Goal: Find specific page/section: Find specific page/section

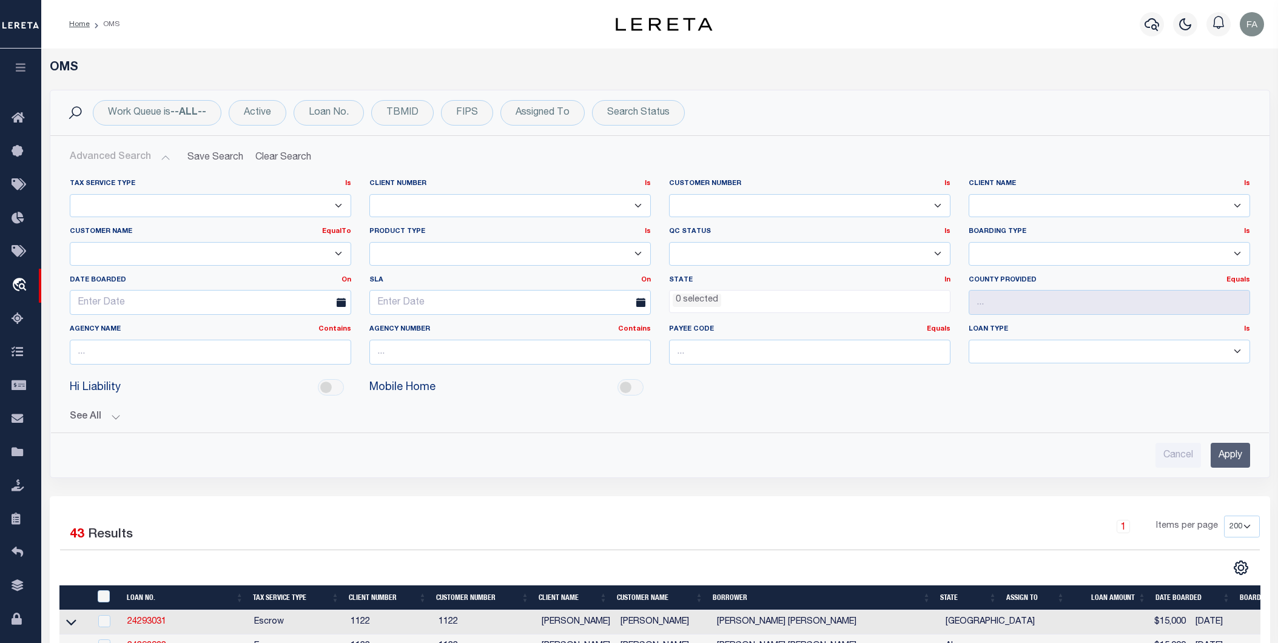
select select "Fausto QA"
select select
select select "200"
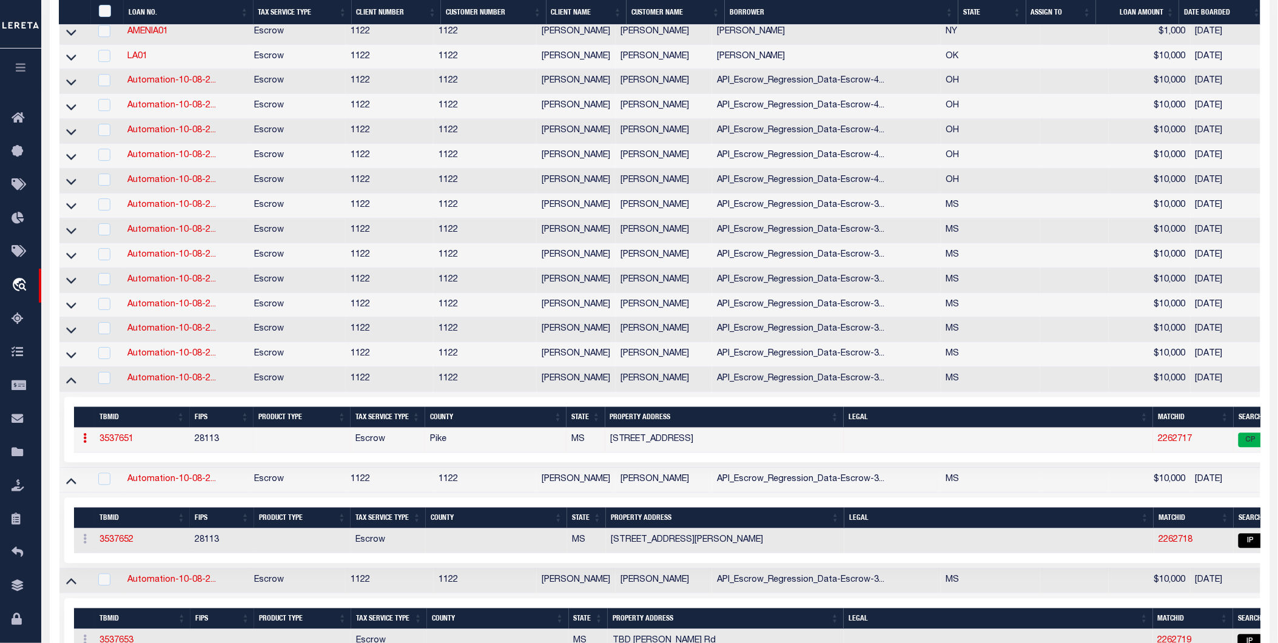
scroll to position [1505, 0]
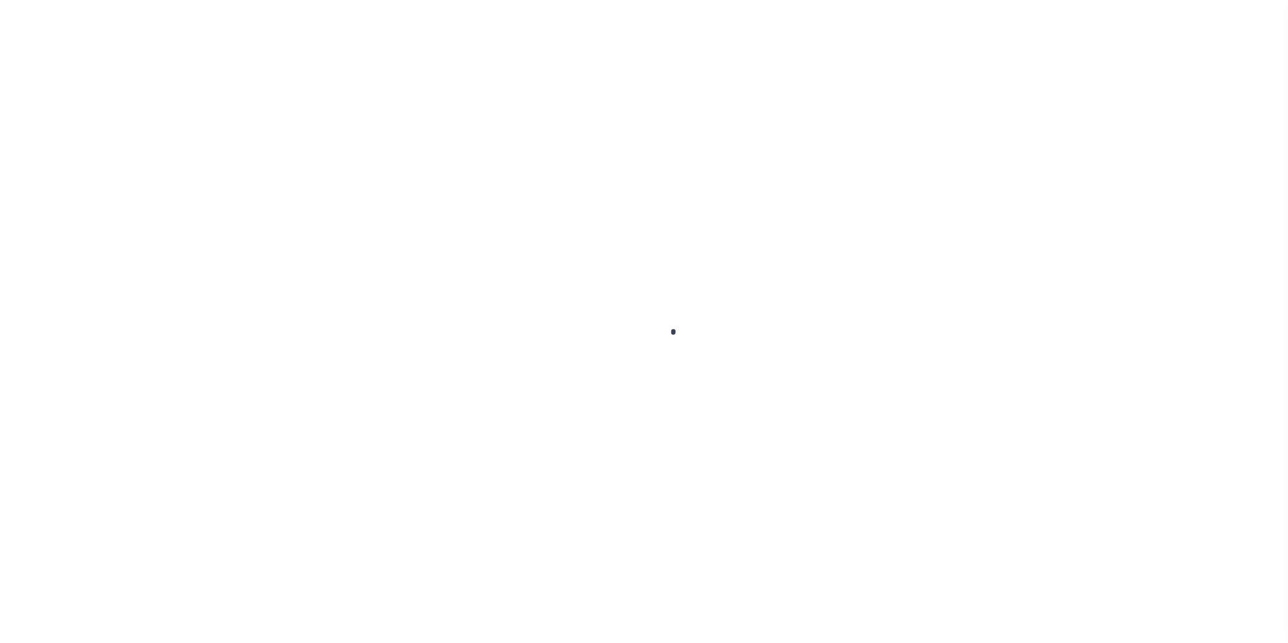
select select
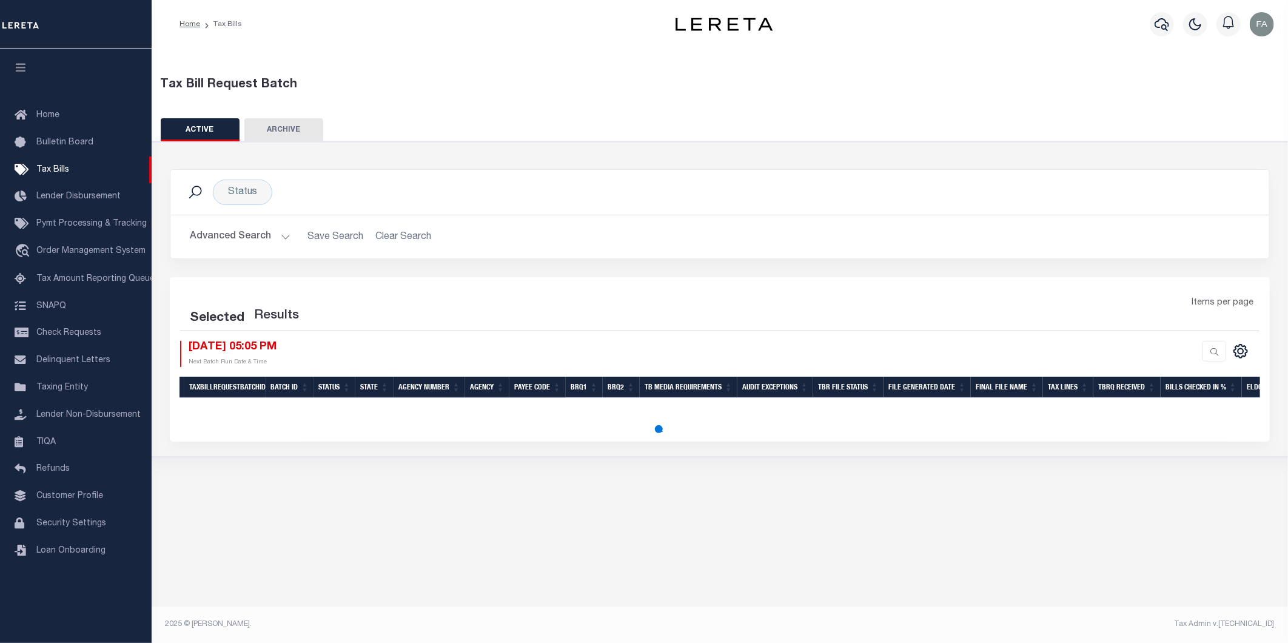
click at [270, 238] on button "Advanced Search" at bounding box center [240, 237] width 101 height 24
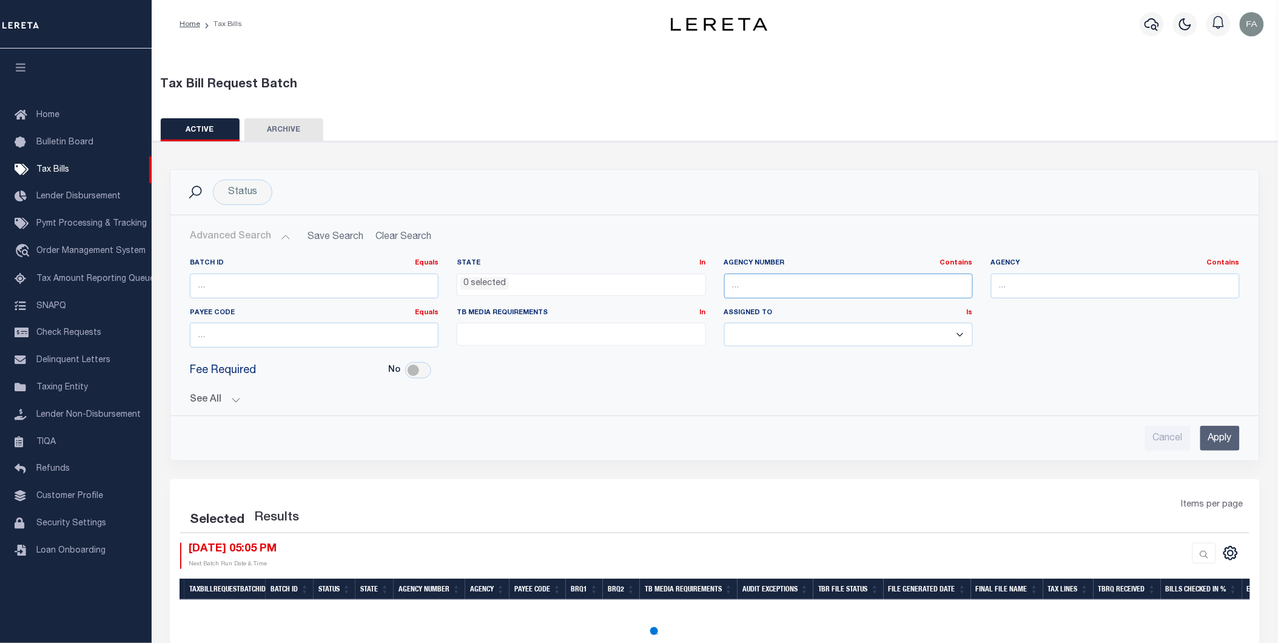
click at [785, 274] on input "text" at bounding box center [848, 286] width 249 height 25
paste input "310530214"
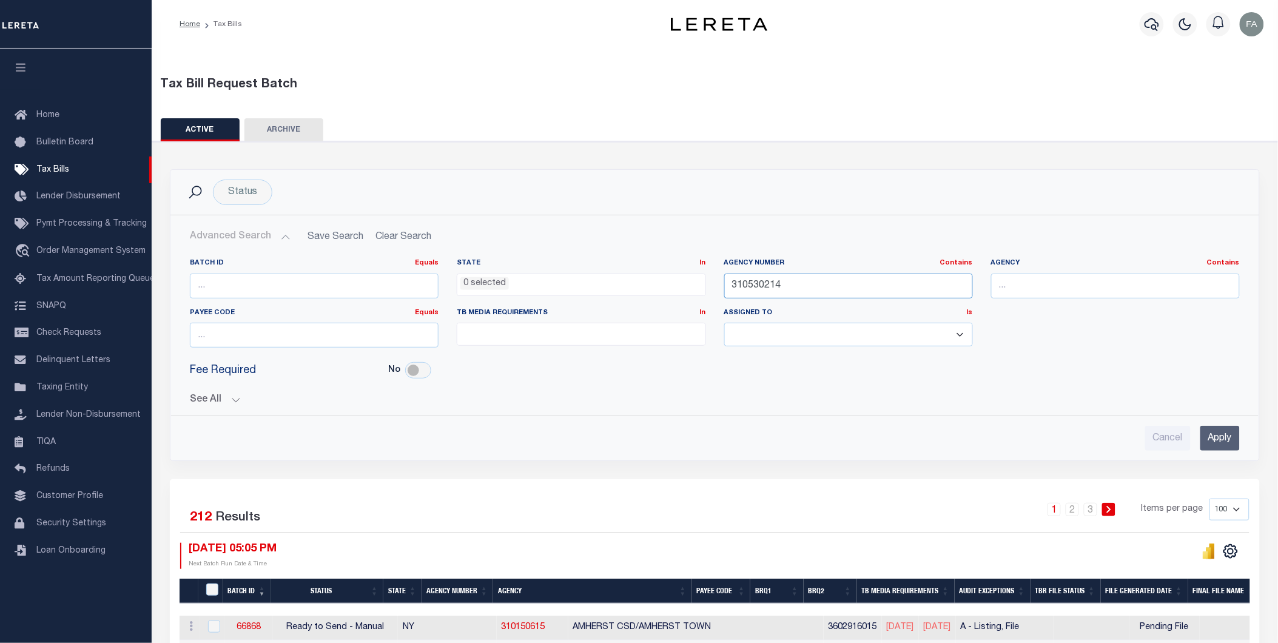
type input "310530214"
click at [1208, 440] on input "Apply" at bounding box center [1219, 438] width 39 height 25
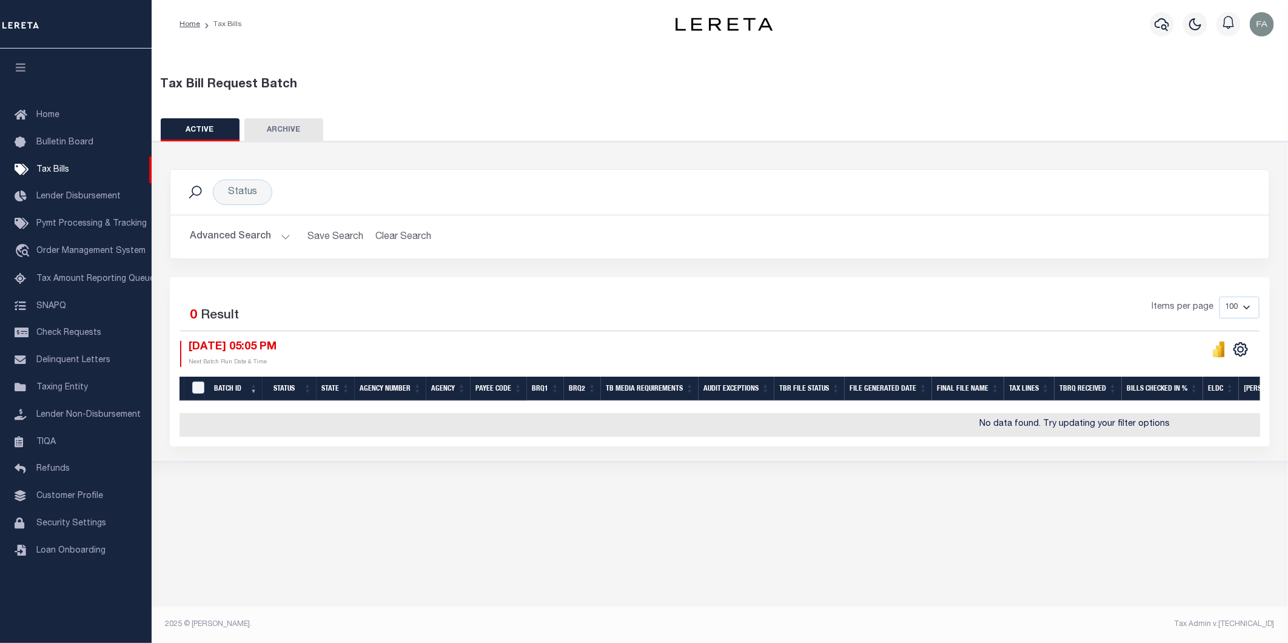
click at [226, 235] on button "Advanced Search" at bounding box center [240, 237] width 101 height 24
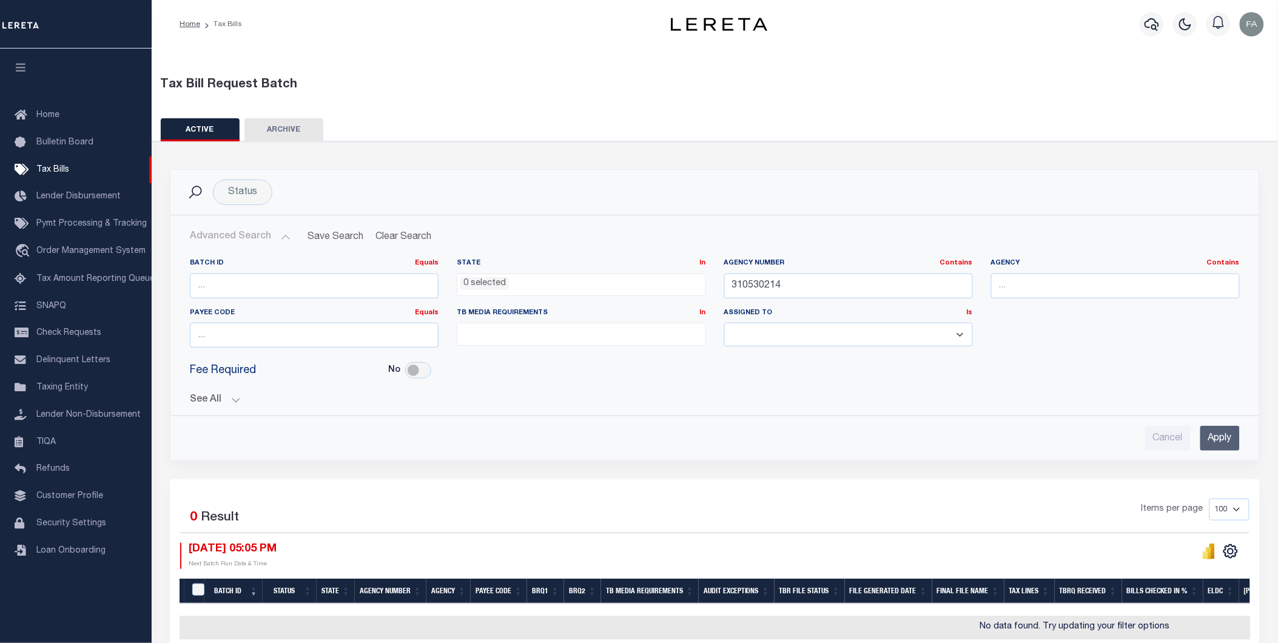
click at [221, 395] on button "See All" at bounding box center [715, 400] width 1050 height 12
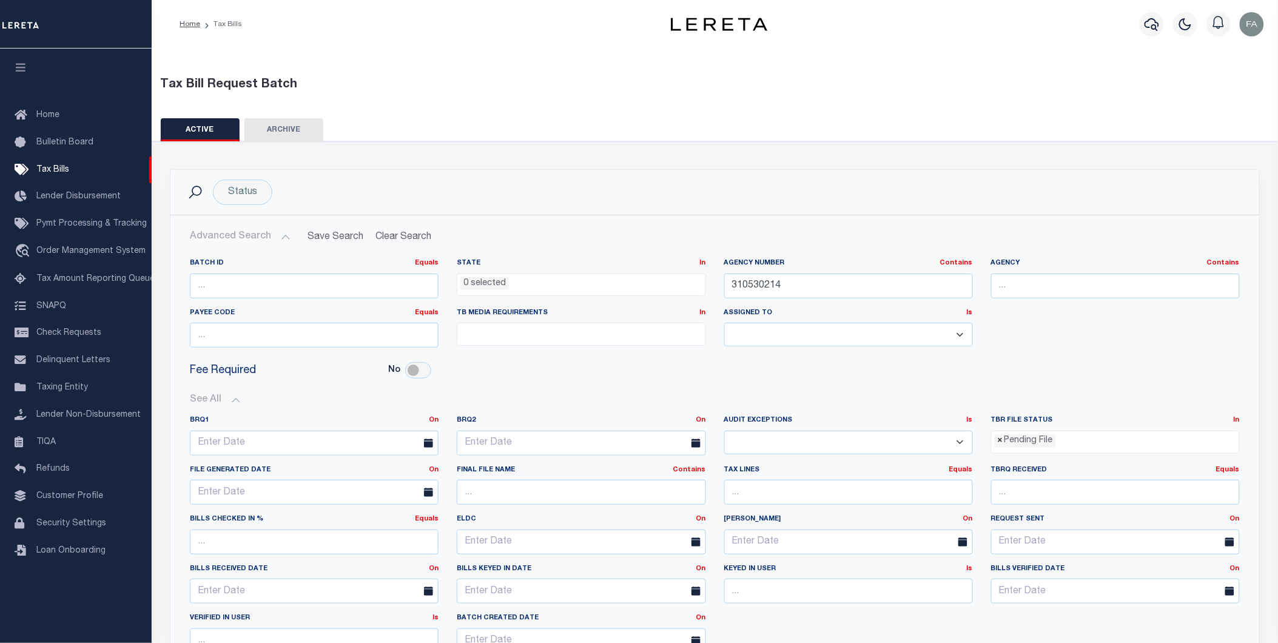
click at [1001, 437] on span "×" at bounding box center [1000, 440] width 5 height 13
select select
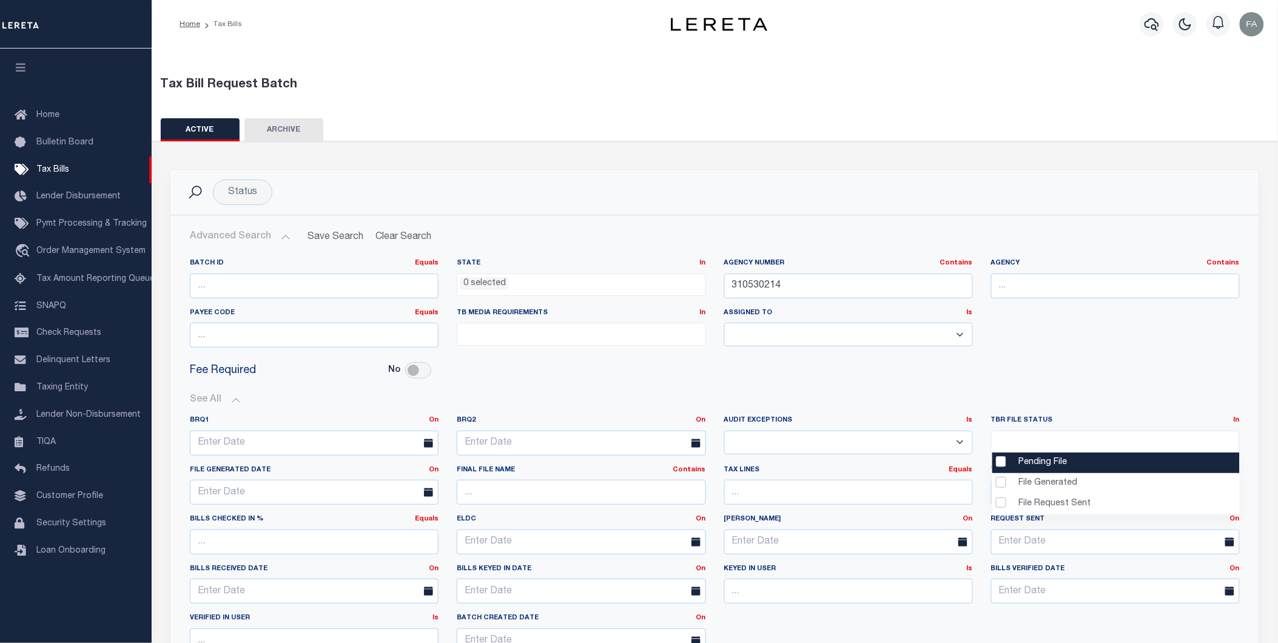
scroll to position [135, 0]
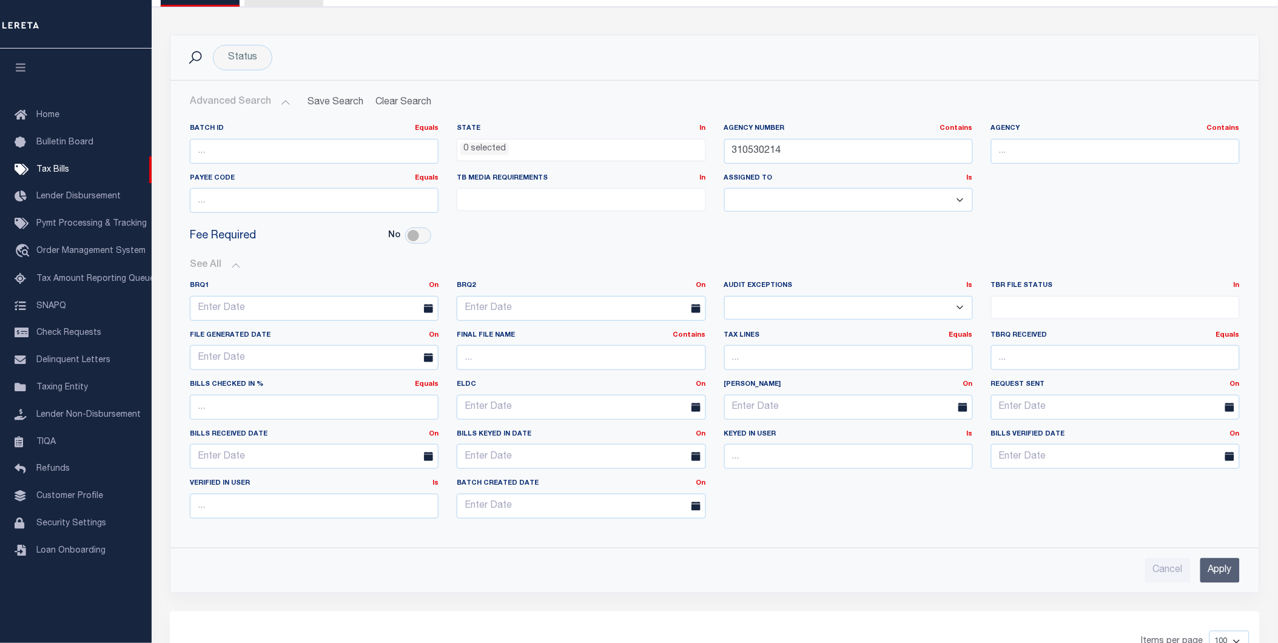
drag, startPoint x: 1215, startPoint y: 564, endPoint x: 1199, endPoint y: 562, distance: 16.0
click at [1215, 565] on input "Apply" at bounding box center [1219, 570] width 39 height 25
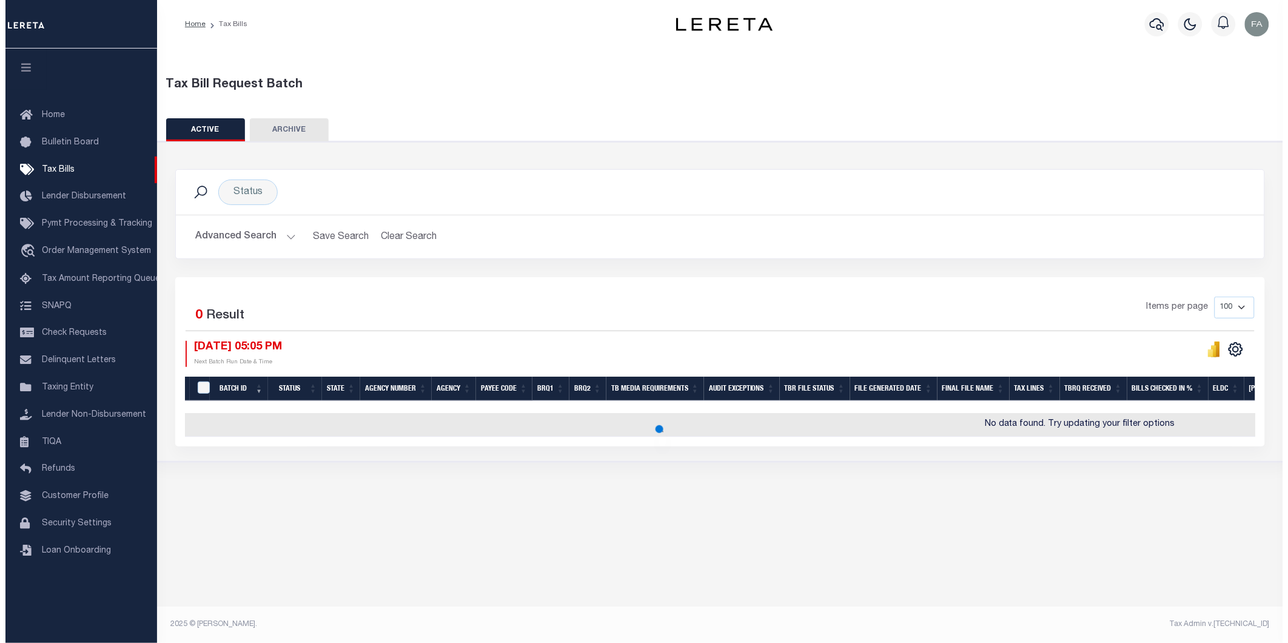
scroll to position [0, 0]
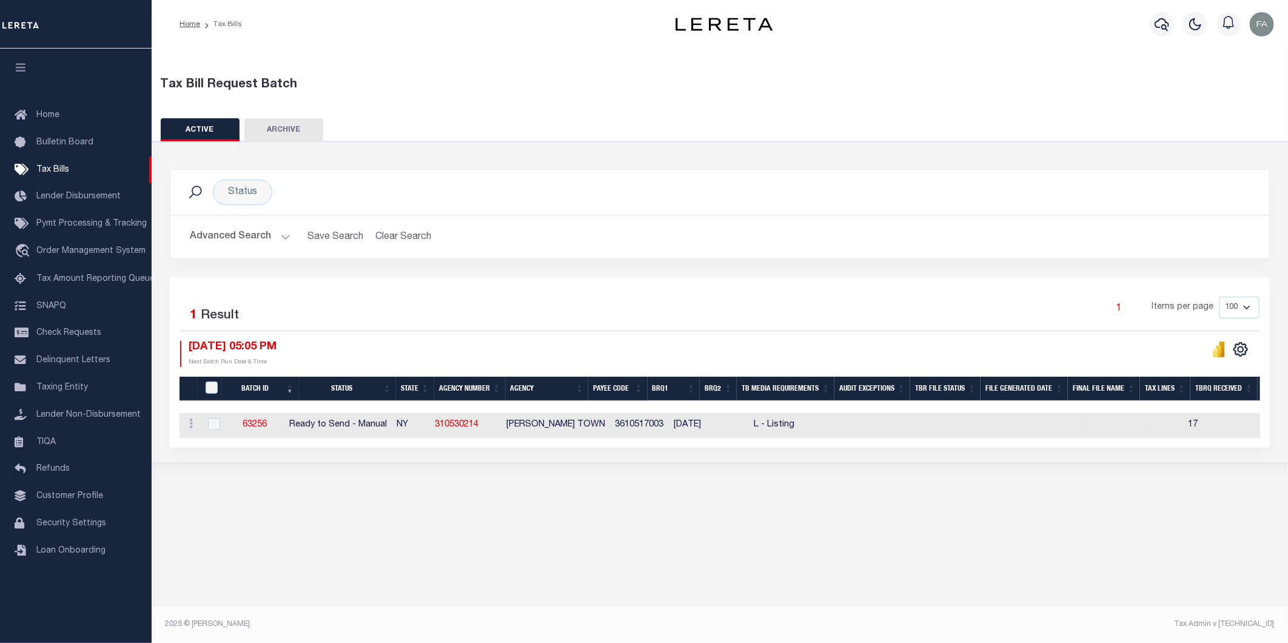
drag, startPoint x: 761, startPoint y: 447, endPoint x: 712, endPoint y: 449, distance: 49.2
click at [712, 448] on div "Selected 1 Result 1 Items per page 100 200 500 1000 10/08/2025 05:05 PM" at bounding box center [720, 362] width 1100 height 170
click at [229, 245] on button "Advanced Search" at bounding box center [240, 237] width 101 height 24
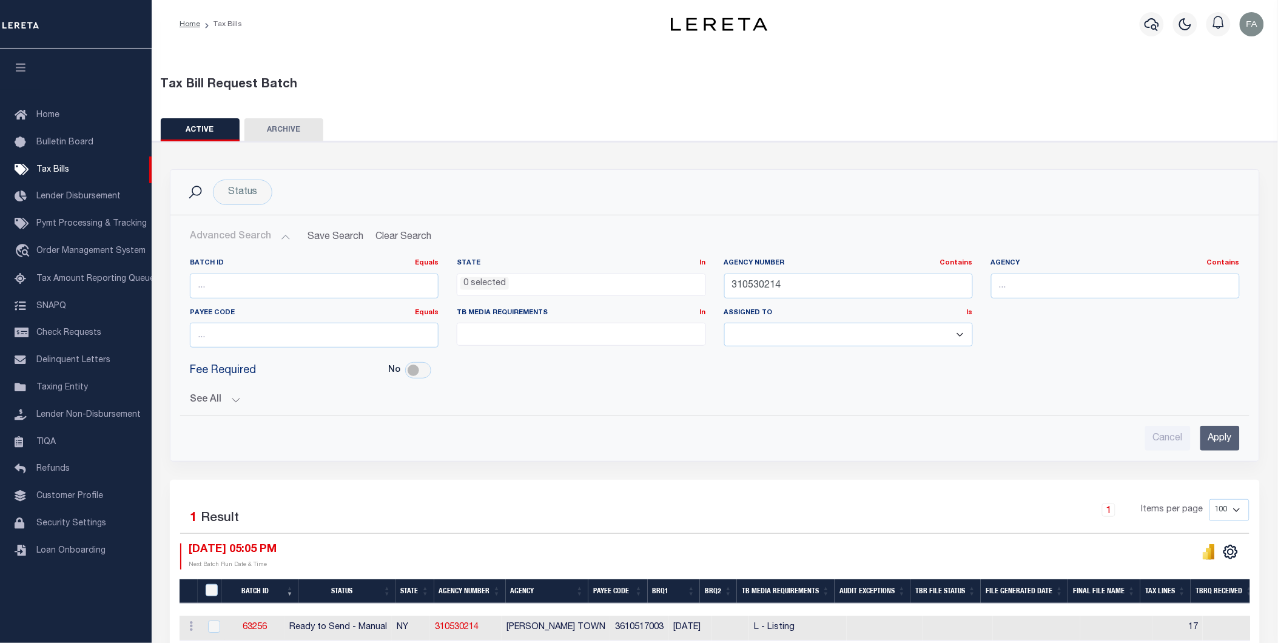
click at [790, 270] on div "Agency Number Contains Contains Is 310530214" at bounding box center [848, 278] width 249 height 40
click at [802, 277] on input "310530214" at bounding box center [848, 286] width 249 height 25
paste input "230570000"
drag, startPoint x: 751, startPoint y: 284, endPoint x: 596, endPoint y: 295, distance: 155.7
click at [596, 295] on div "Batch ID Equals Equals Is Not Equal To Is Greater Than Is Less Than State In In…" at bounding box center [715, 307] width 1068 height 99
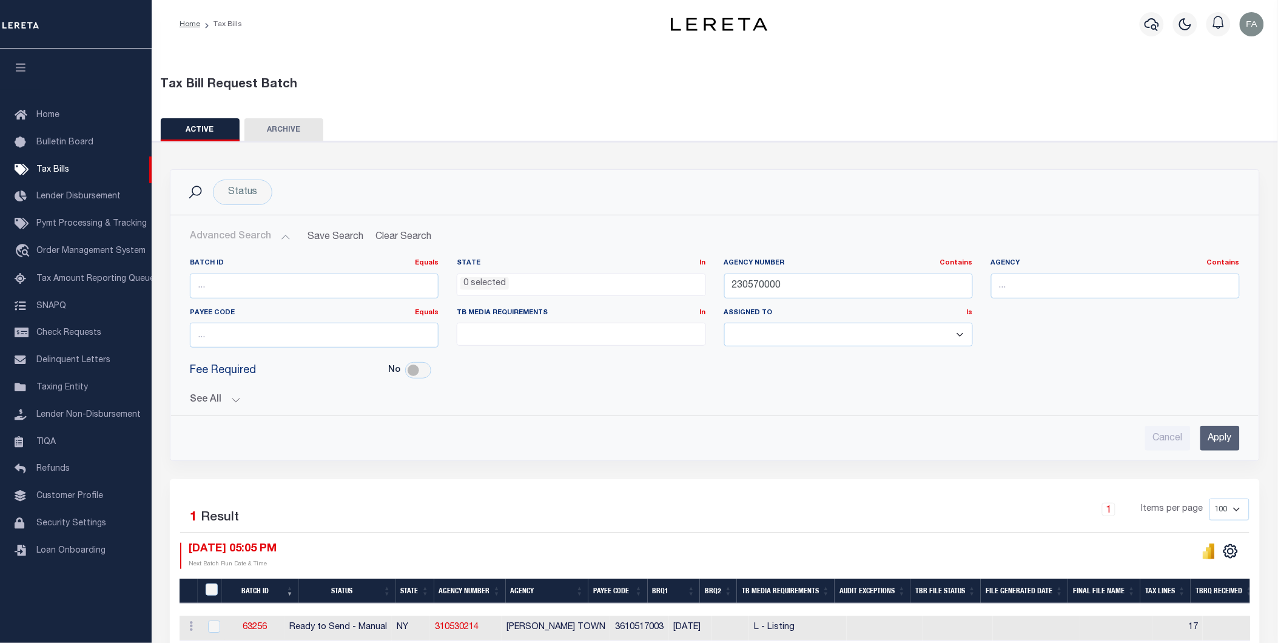
click at [1207, 432] on input "Apply" at bounding box center [1219, 438] width 39 height 25
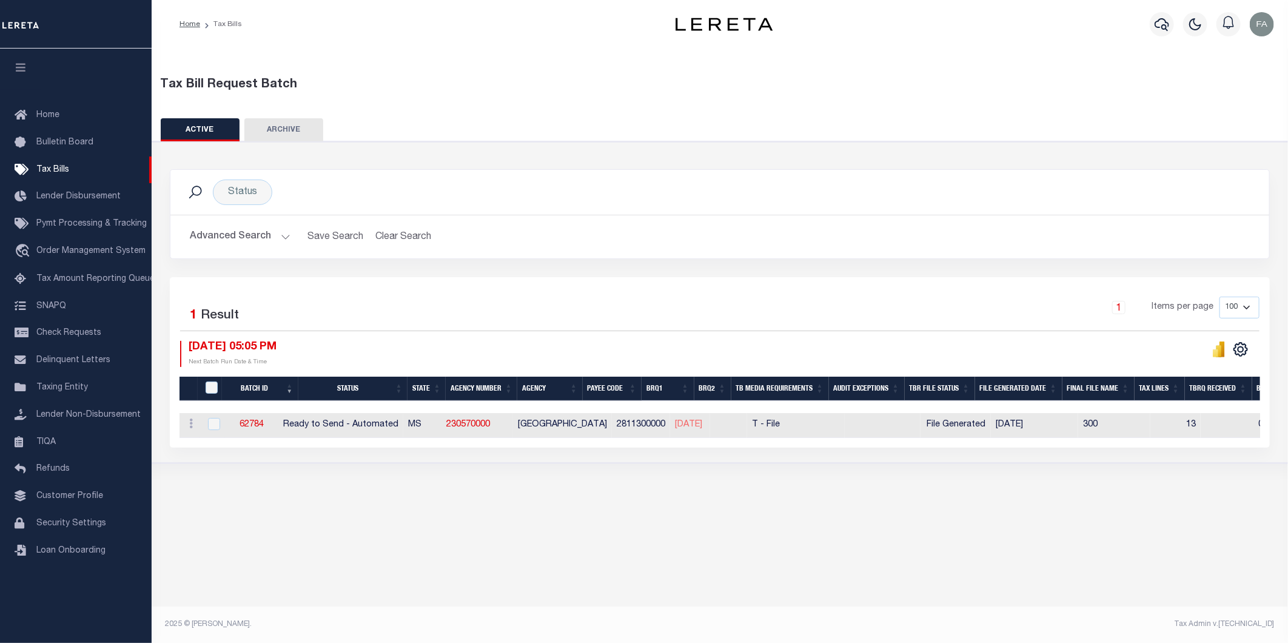
click at [235, 229] on button "Advanced Search" at bounding box center [240, 237] width 101 height 24
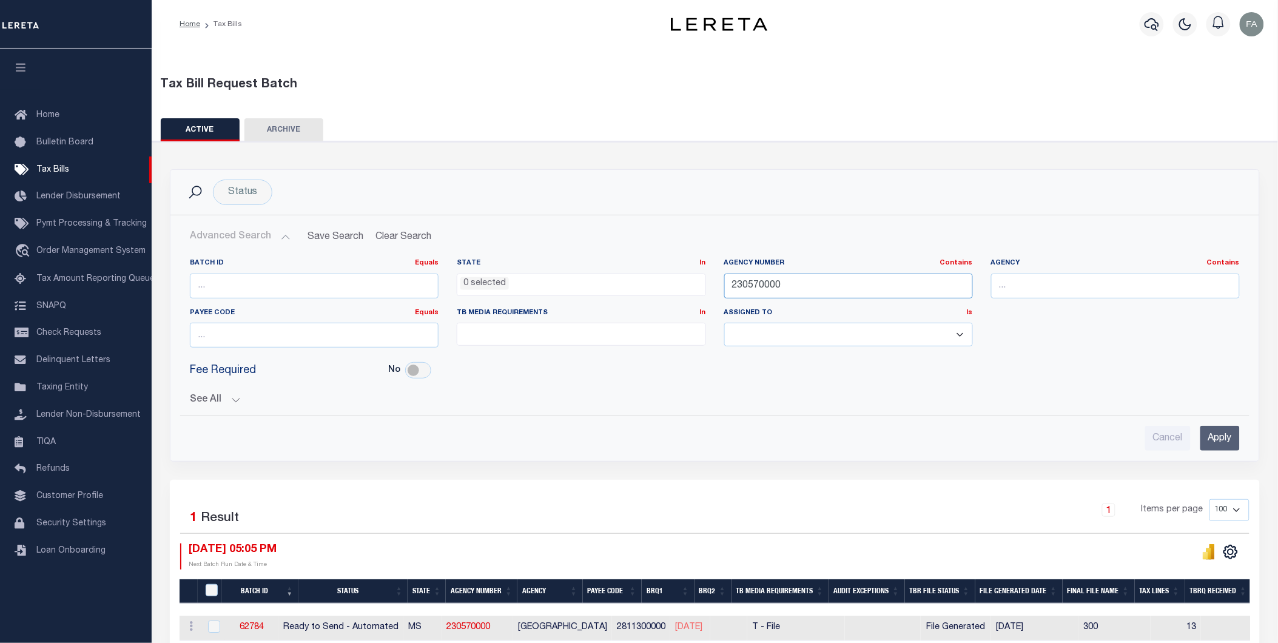
click at [817, 281] on input "230570000" at bounding box center [848, 286] width 249 height 25
paste input "15018"
type input "150180000"
click at [1223, 431] on input "Apply" at bounding box center [1219, 438] width 39 height 25
select select
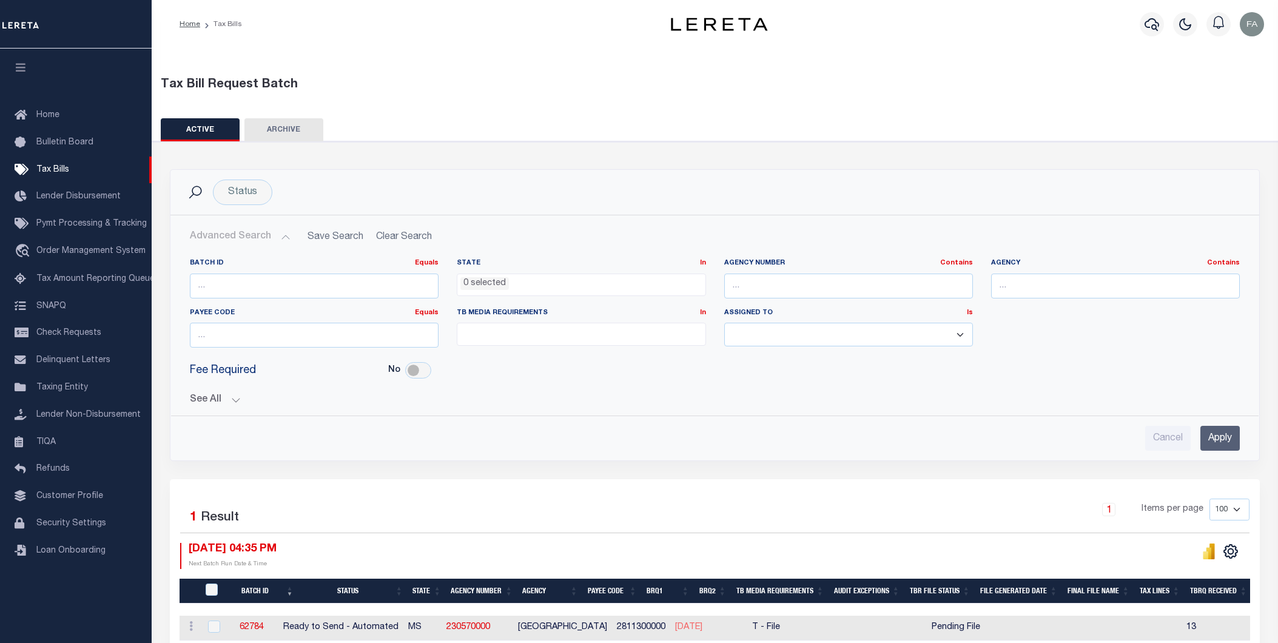
select select
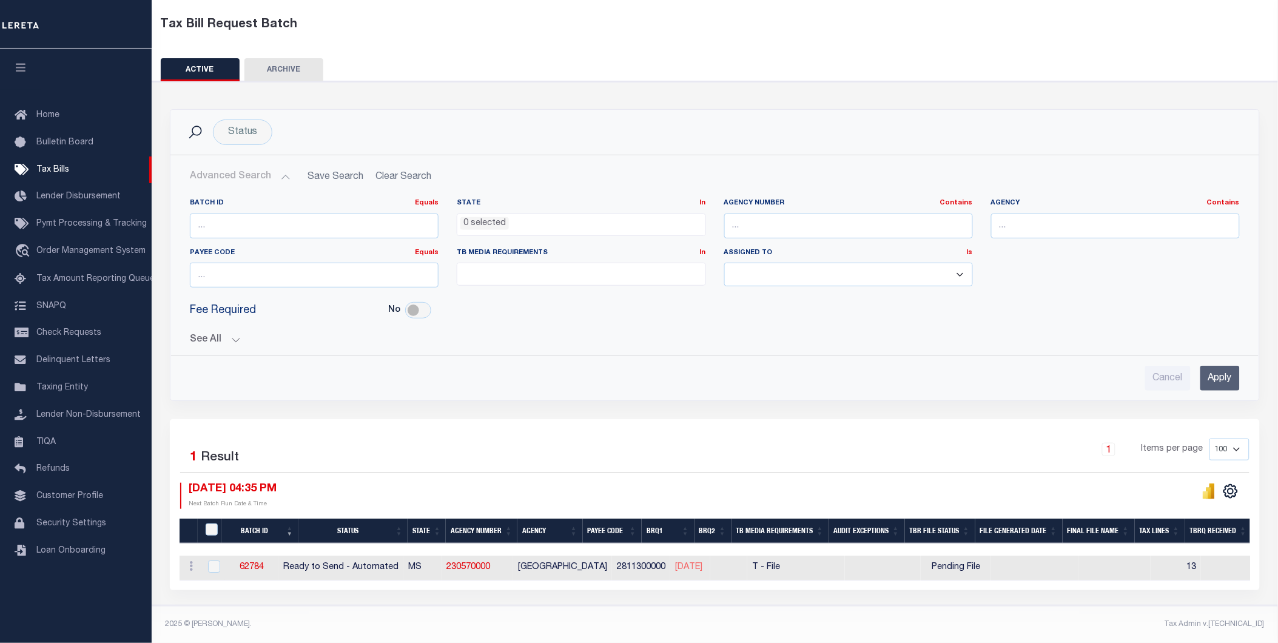
scroll to position [67, 0]
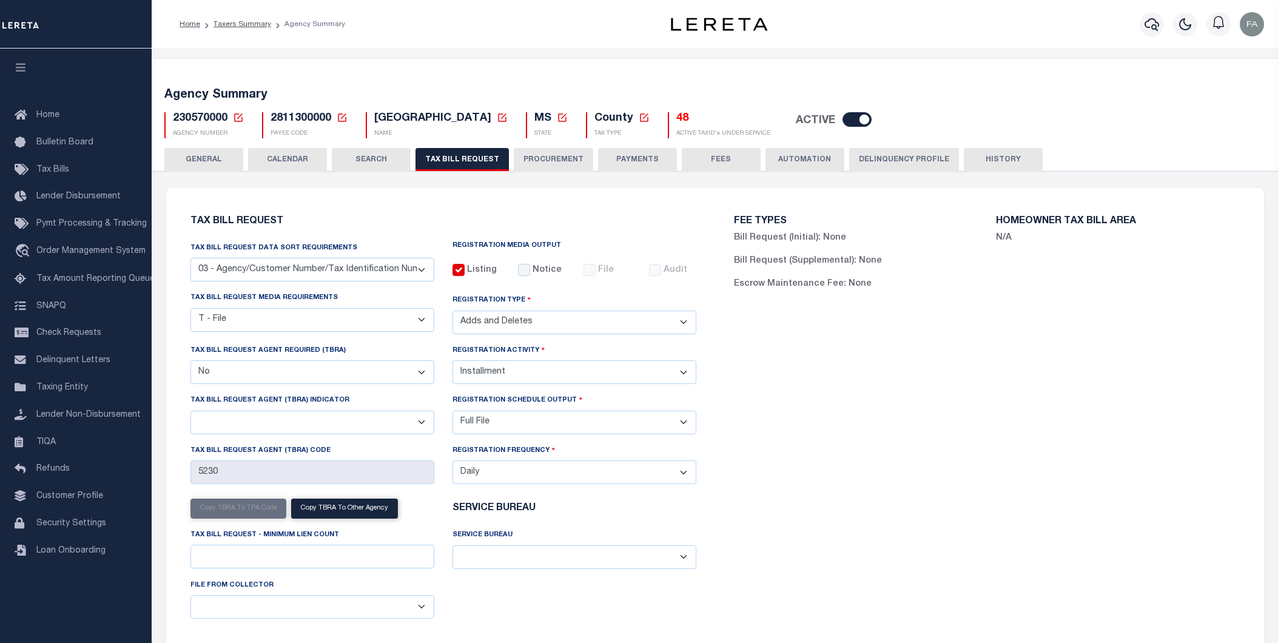
select select "27"
select select "22"
select select "2"
select select "false"
select select "2"
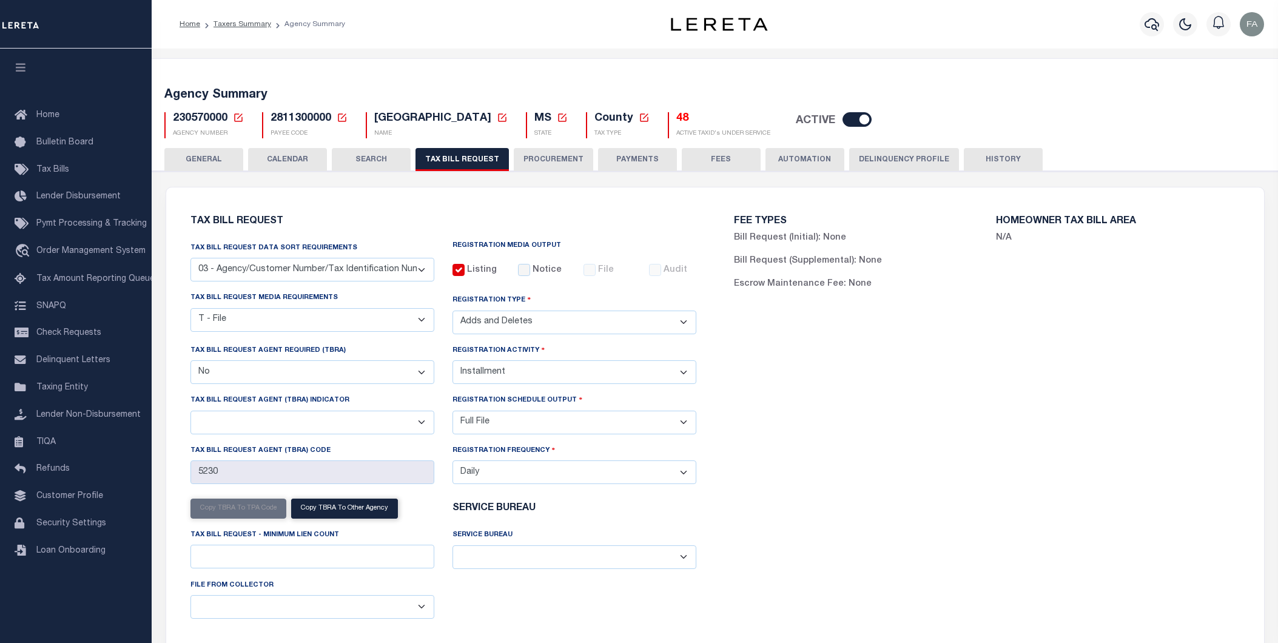
select select "1"
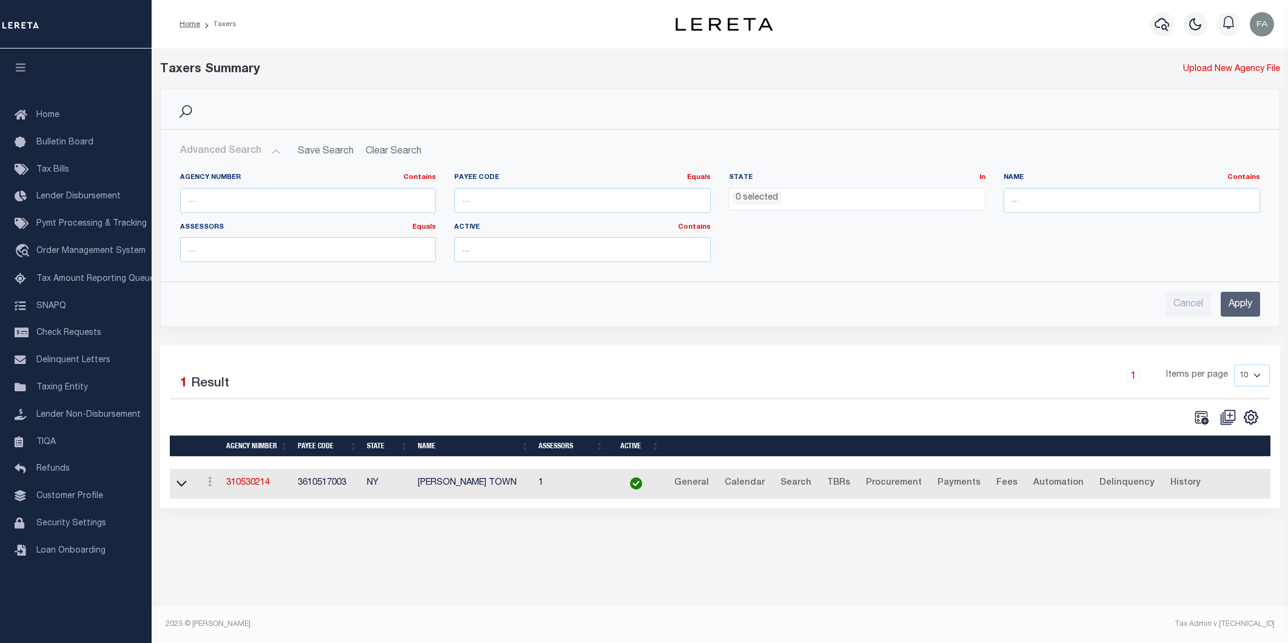
select select
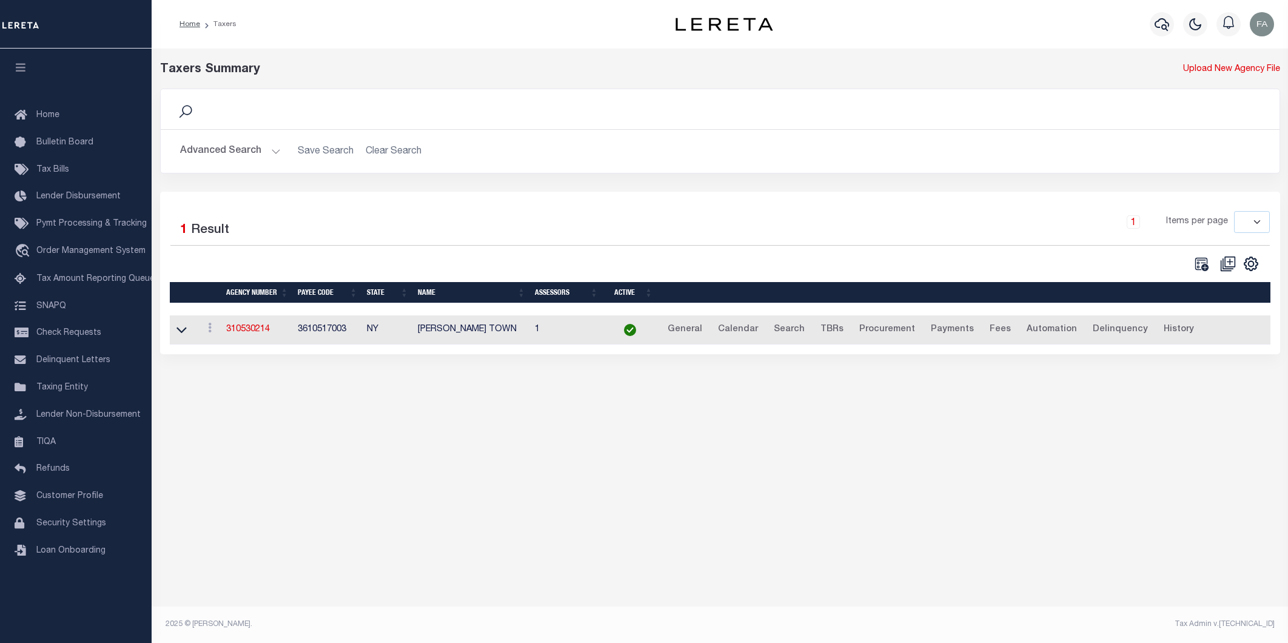
select select
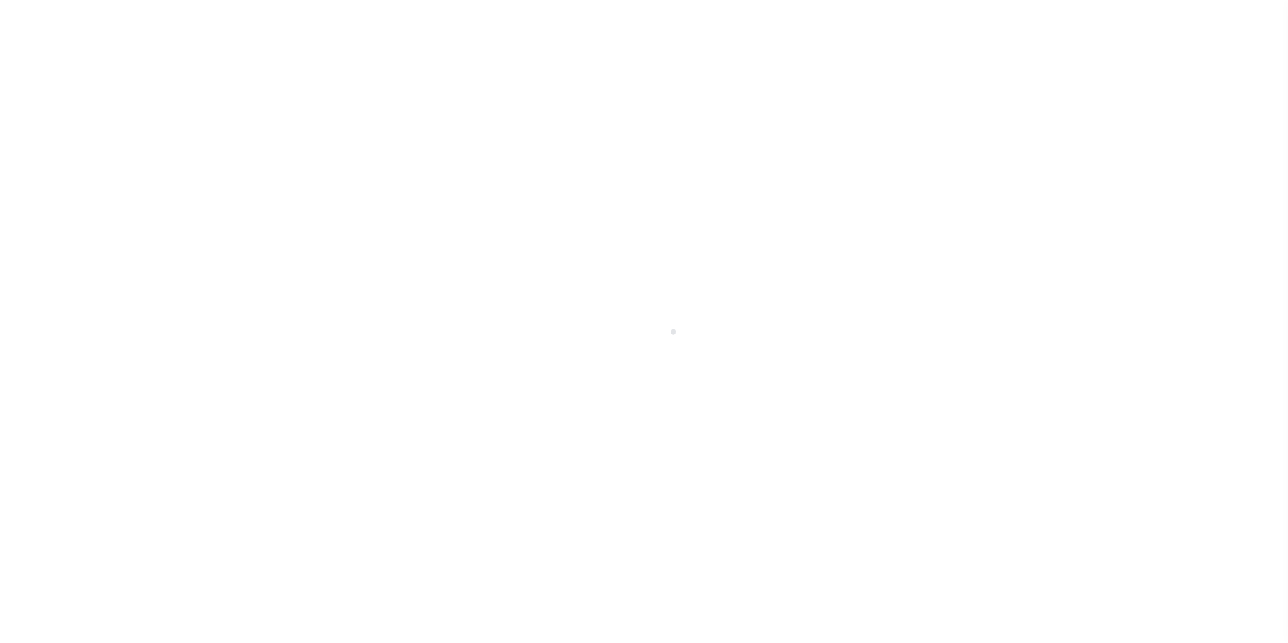
select select
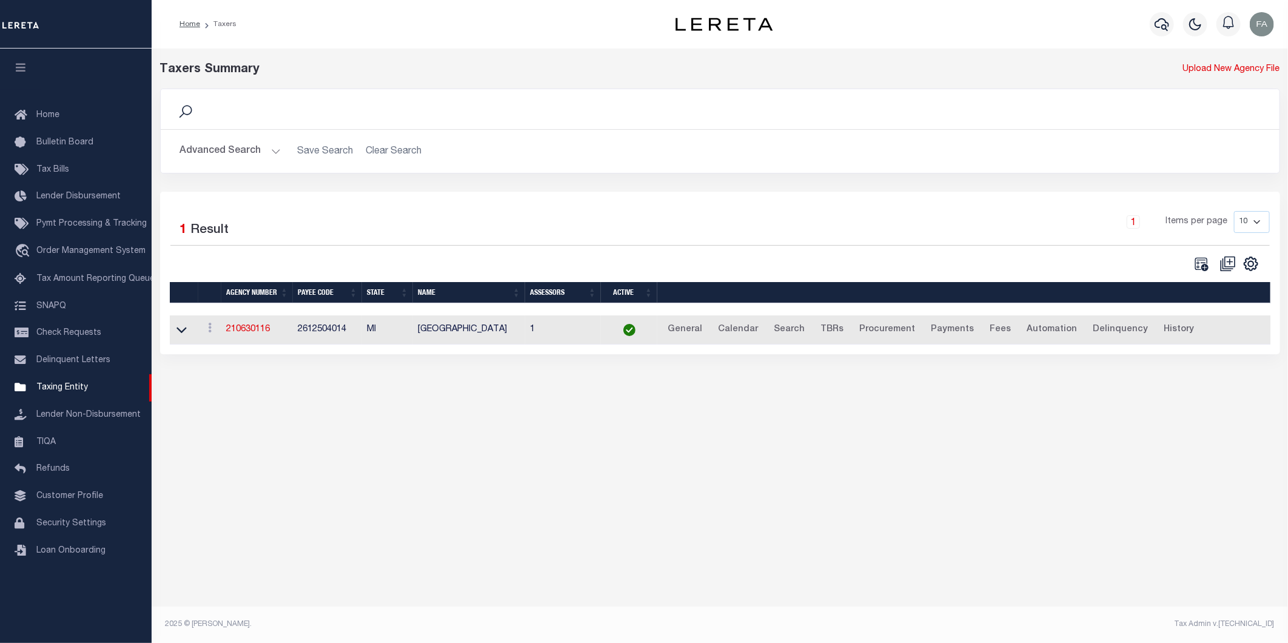
click at [221, 232] on label "Result" at bounding box center [210, 230] width 38 height 19
click at [230, 149] on button "Advanced Search" at bounding box center [230, 151] width 101 height 24
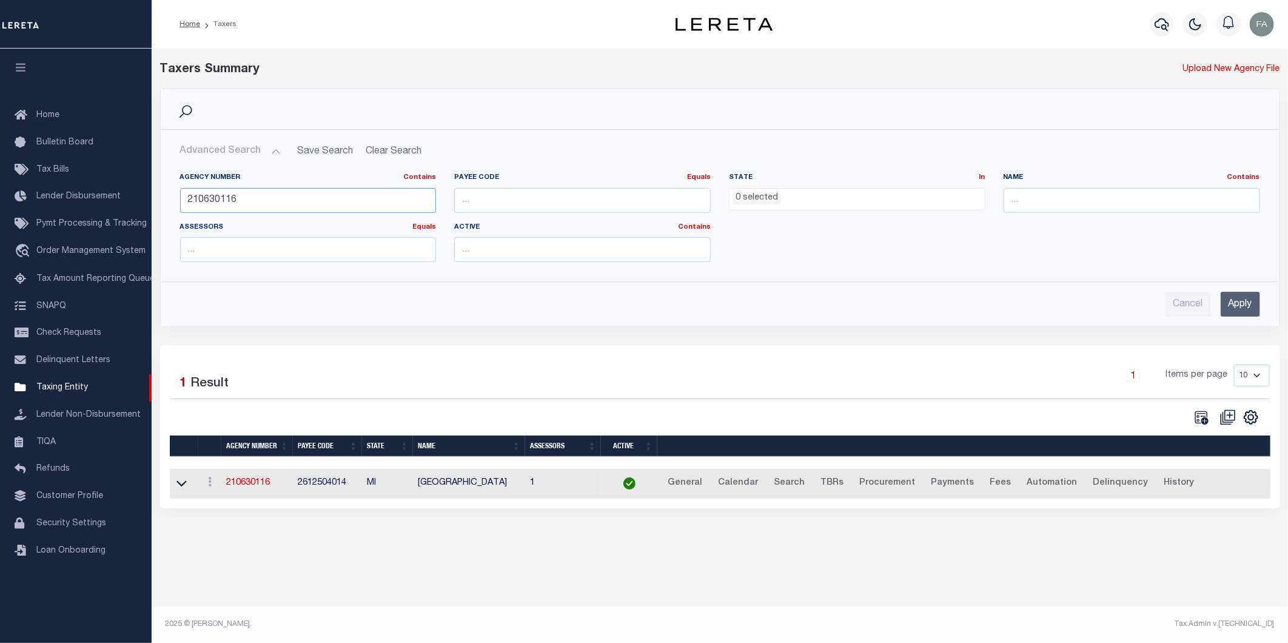
click at [366, 203] on input "210630116" at bounding box center [308, 200] width 257 height 25
paste input "150780000"
type input "150780000"
click at [1254, 296] on input "Apply" at bounding box center [1240, 304] width 39 height 25
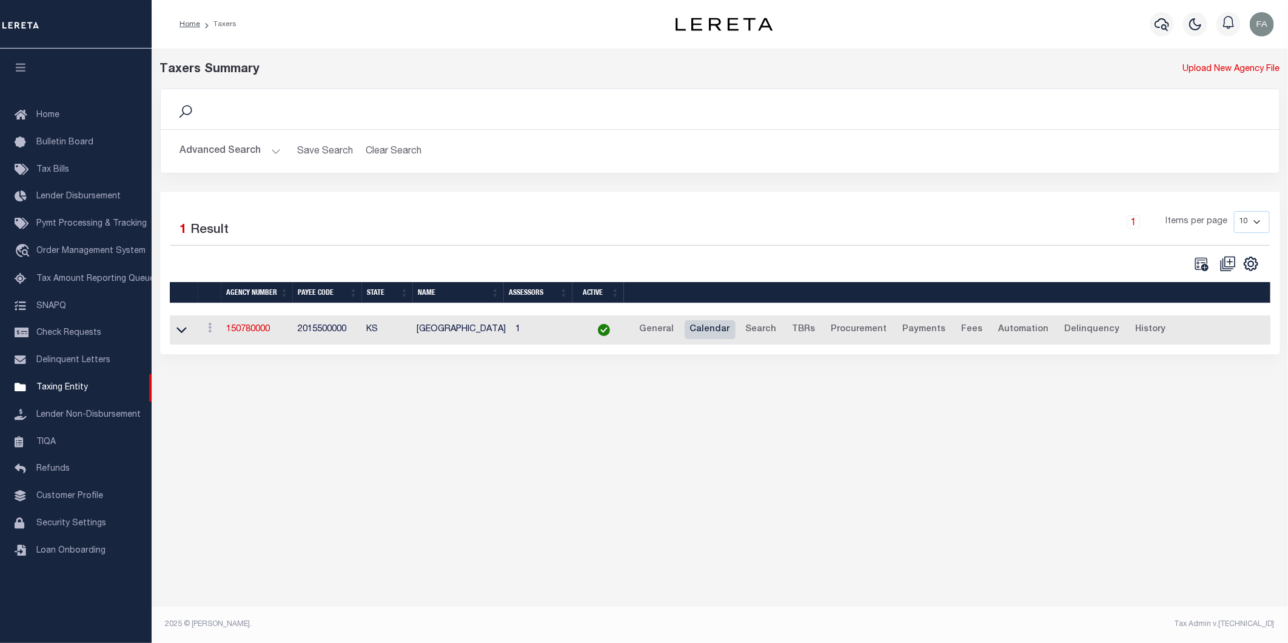
click at [700, 325] on link "Calendar" at bounding box center [710, 329] width 51 height 19
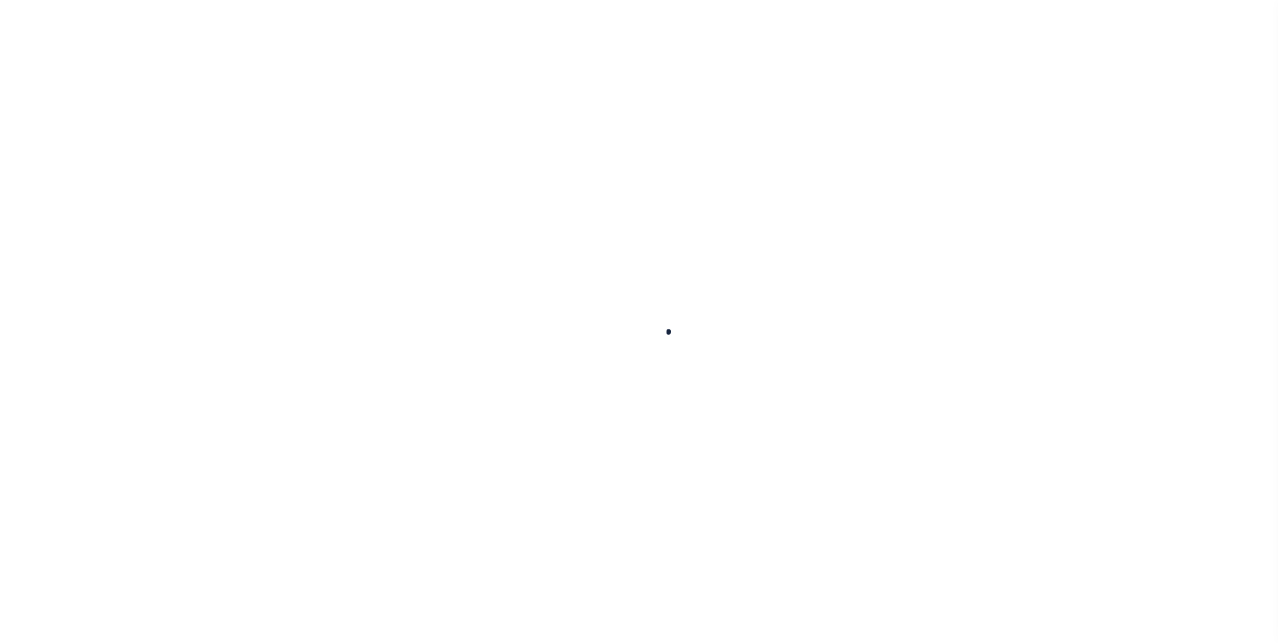
select select
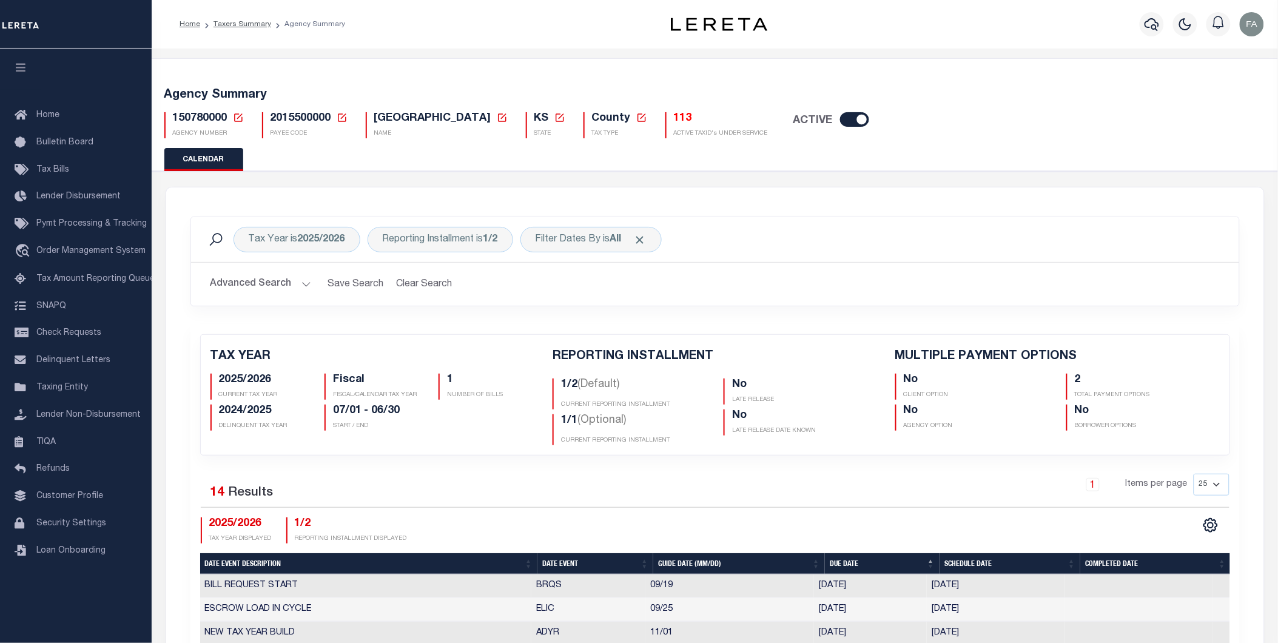
checkbox input "false"
type input "2"
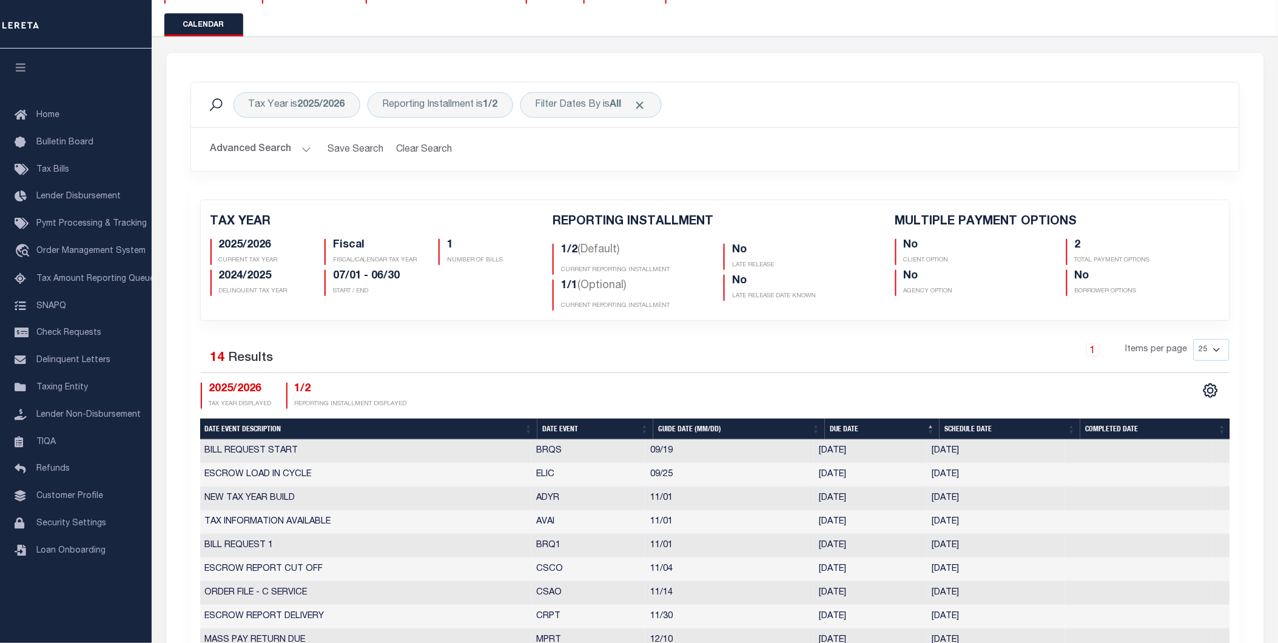
scroll to position [337, 0]
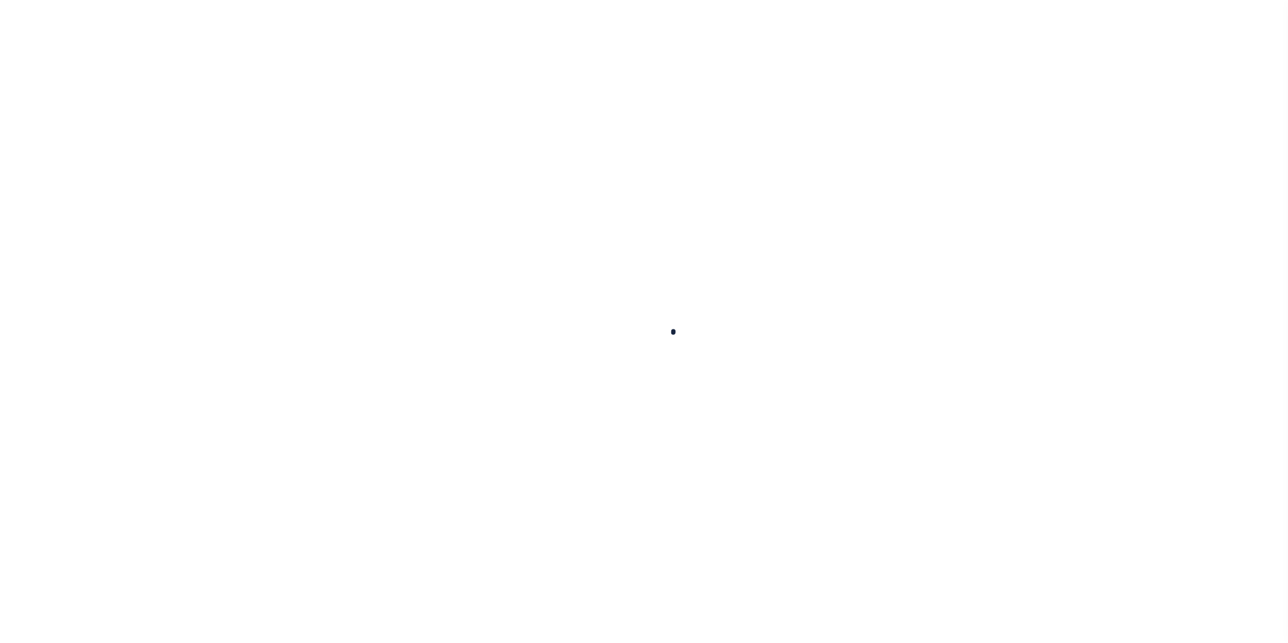
select select
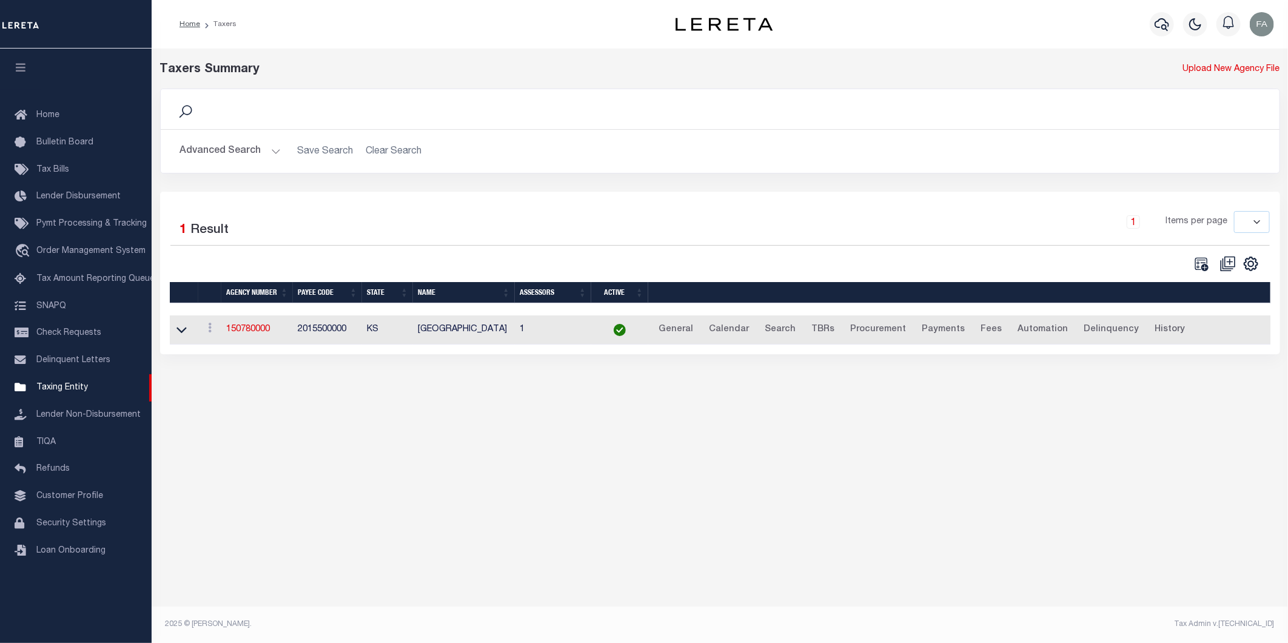
click at [231, 162] on button "Advanced Search" at bounding box center [230, 151] width 101 height 24
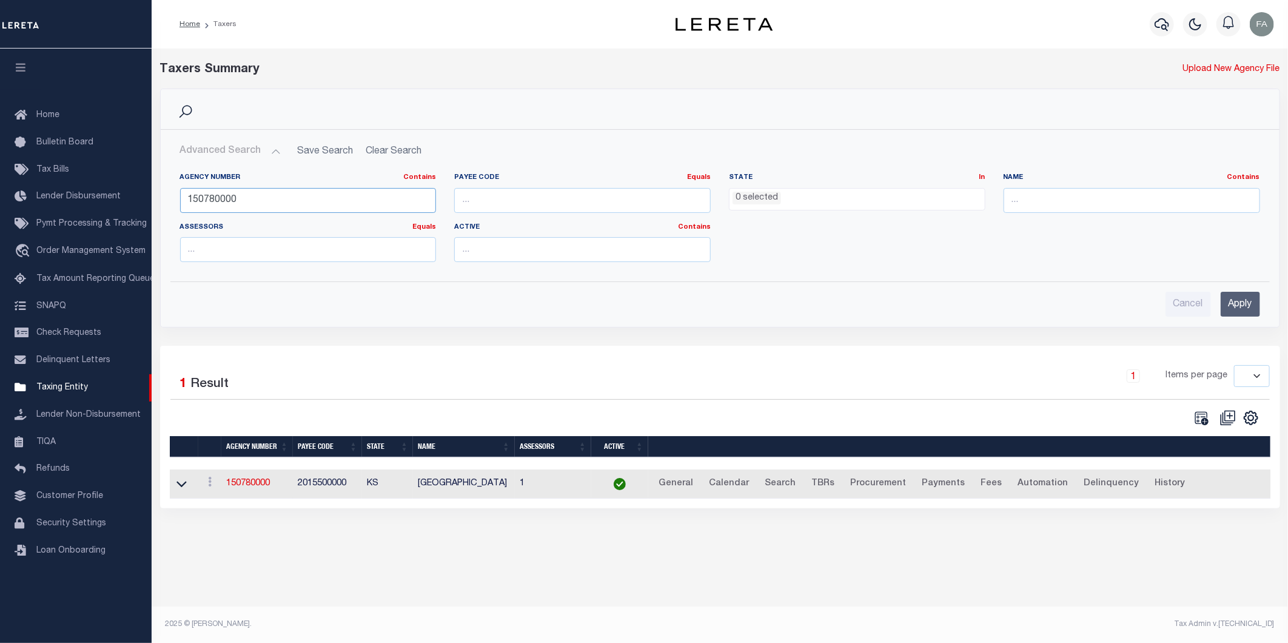
click at [383, 210] on input "150780000" at bounding box center [308, 200] width 257 height 25
paste input "87"
type input "150870000"
click at [1251, 306] on input "Apply" at bounding box center [1240, 304] width 39 height 25
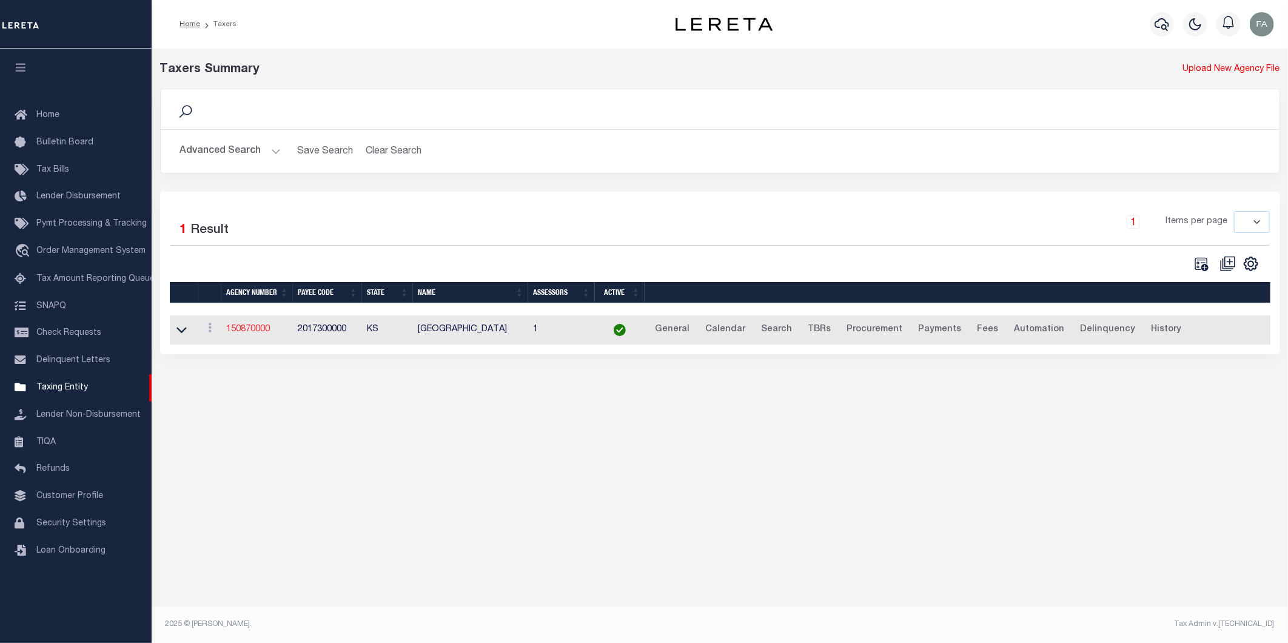
click at [247, 331] on link "150870000" at bounding box center [248, 329] width 44 height 8
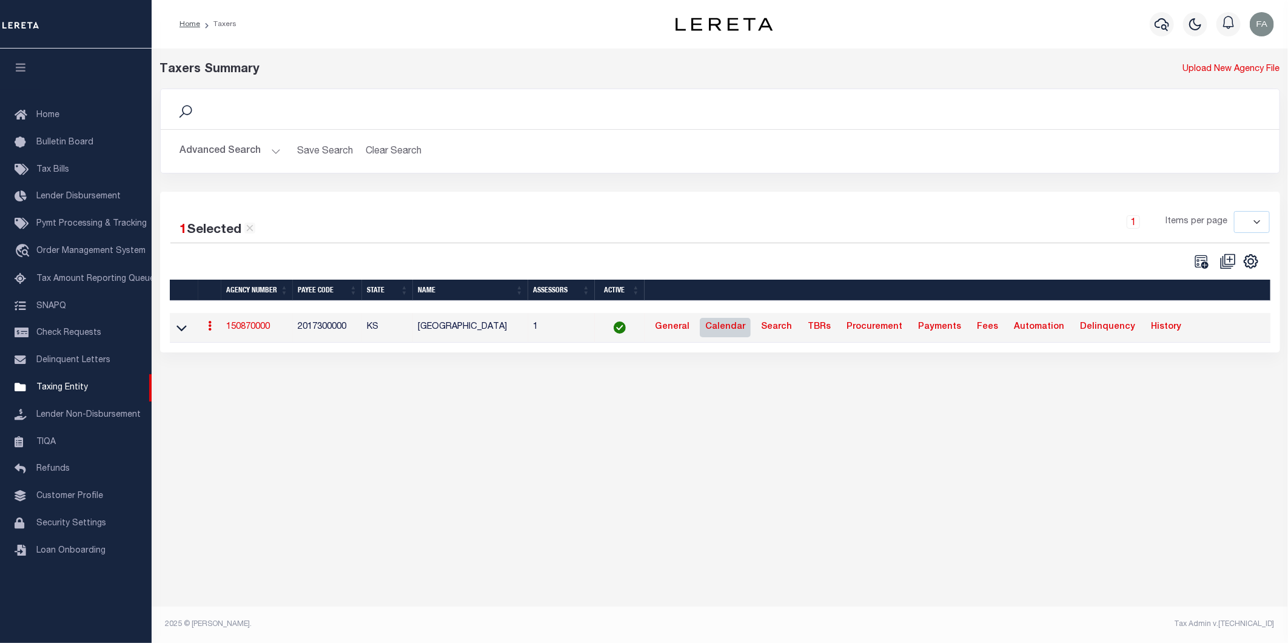
click at [725, 332] on link "Calendar" at bounding box center [725, 327] width 51 height 19
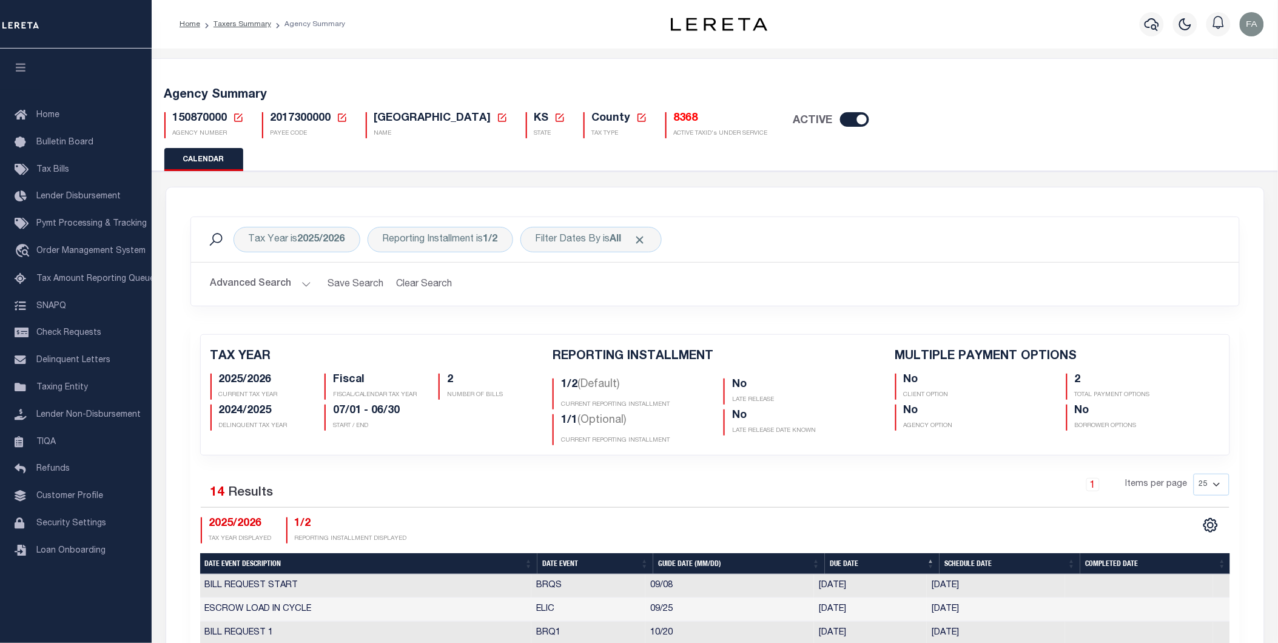
scroll to position [404, 0]
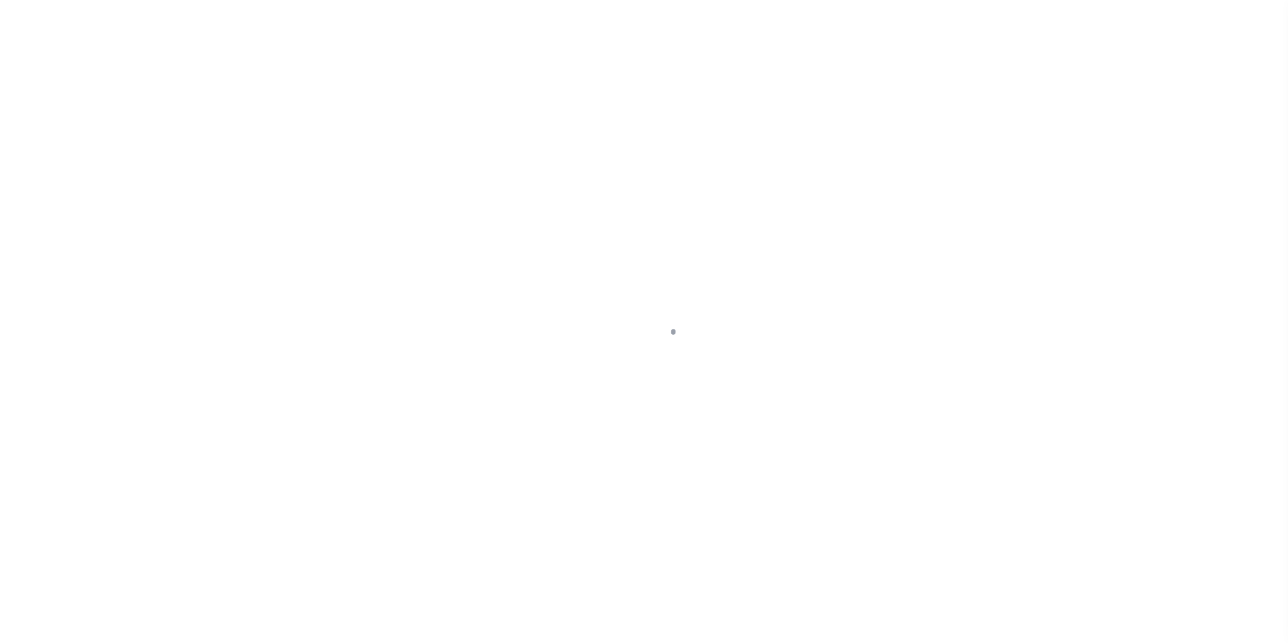
select select
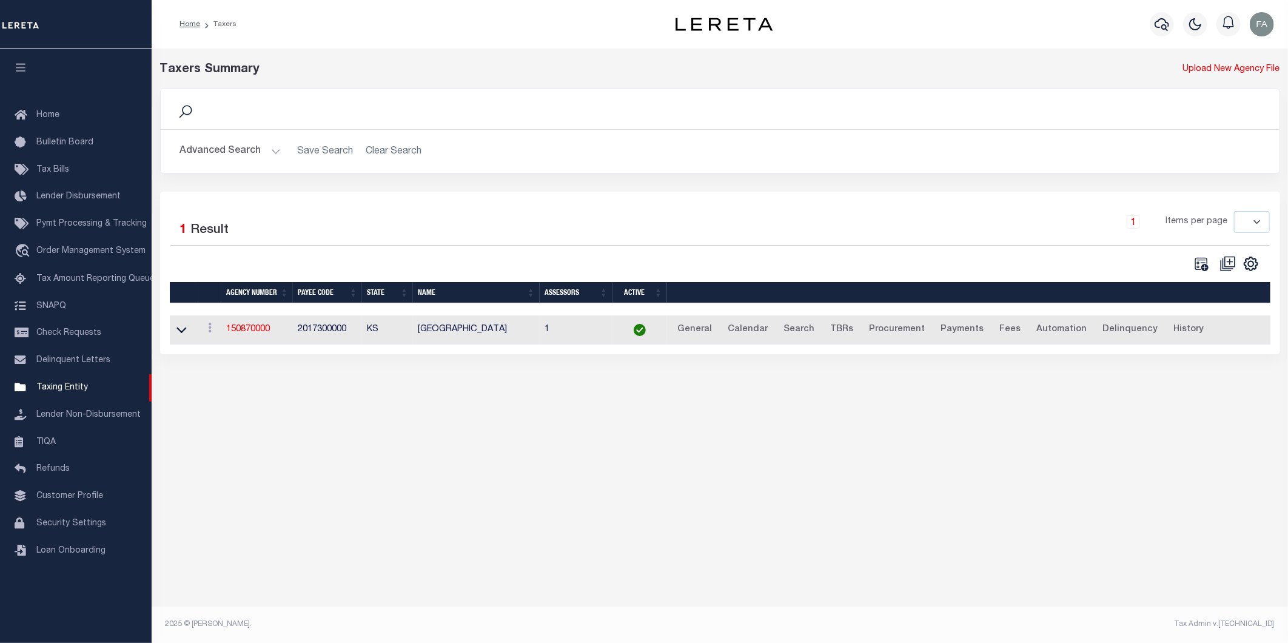
click at [229, 160] on button "Advanced Search" at bounding box center [230, 151] width 101 height 24
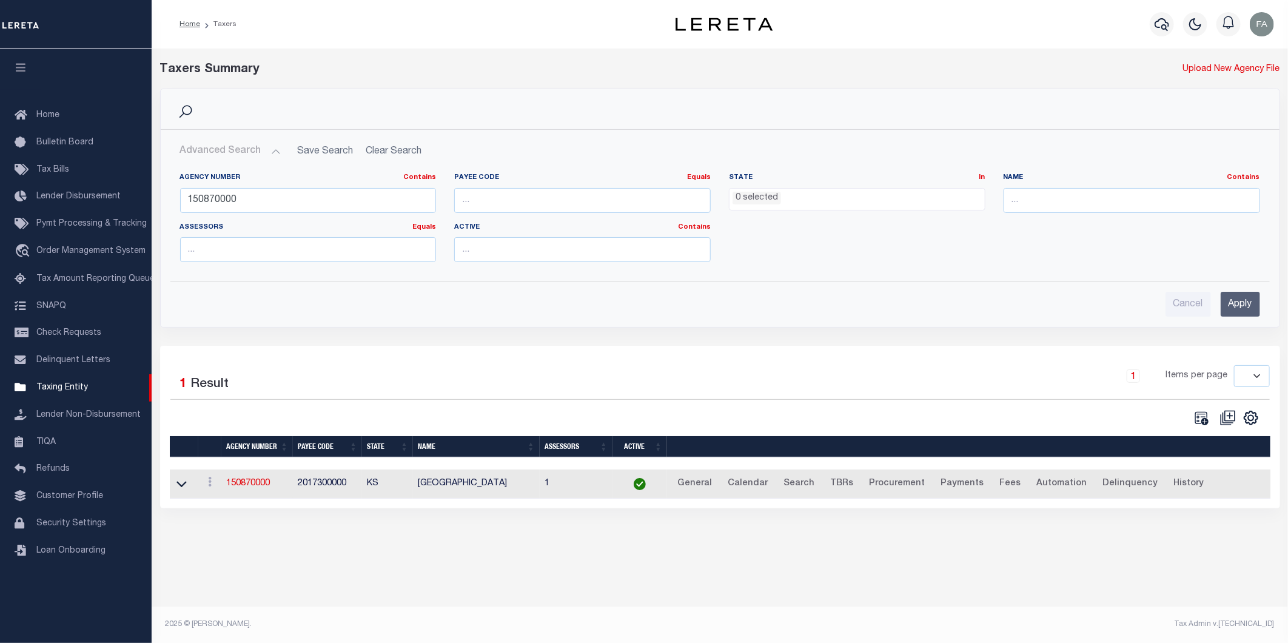
click at [225, 183] on div "Agency Number Contains Contains Is 150870000" at bounding box center [308, 193] width 257 height 40
click at [247, 199] on input "150870000" at bounding box center [308, 200] width 257 height 25
paste input "23043"
type input "230430000"
click at [1236, 306] on input "Apply" at bounding box center [1240, 304] width 39 height 25
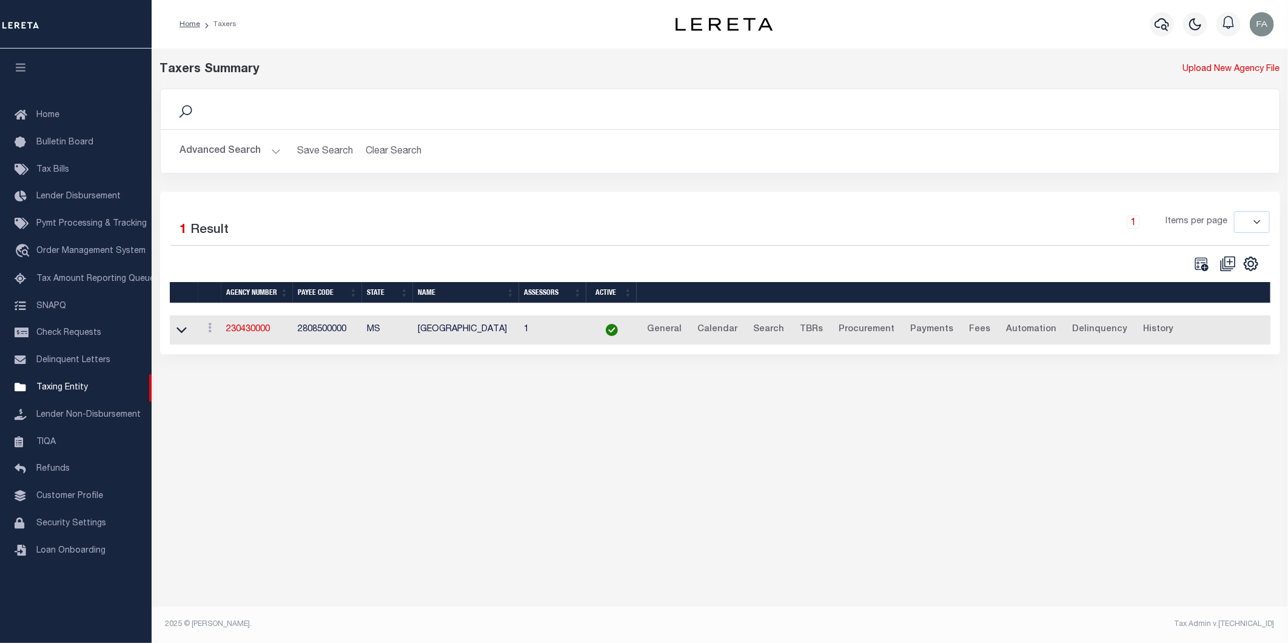
click at [308, 328] on td "2808500000" at bounding box center [327, 330] width 69 height 30
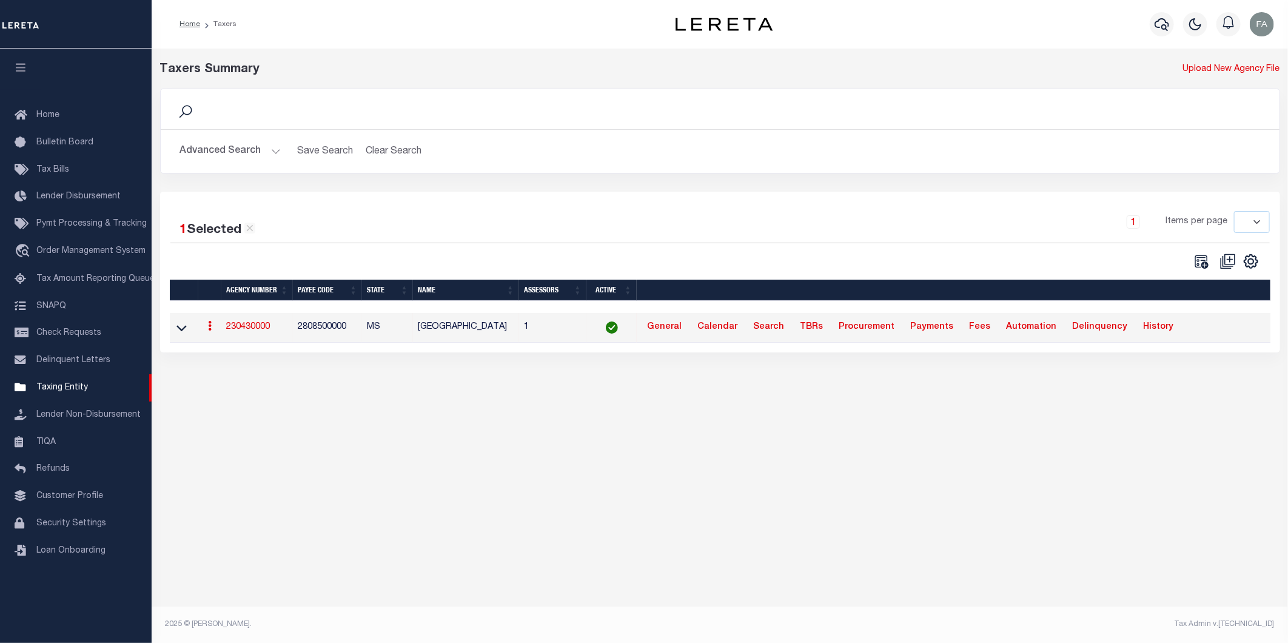
click at [243, 324] on link "230430000" at bounding box center [248, 327] width 44 height 8
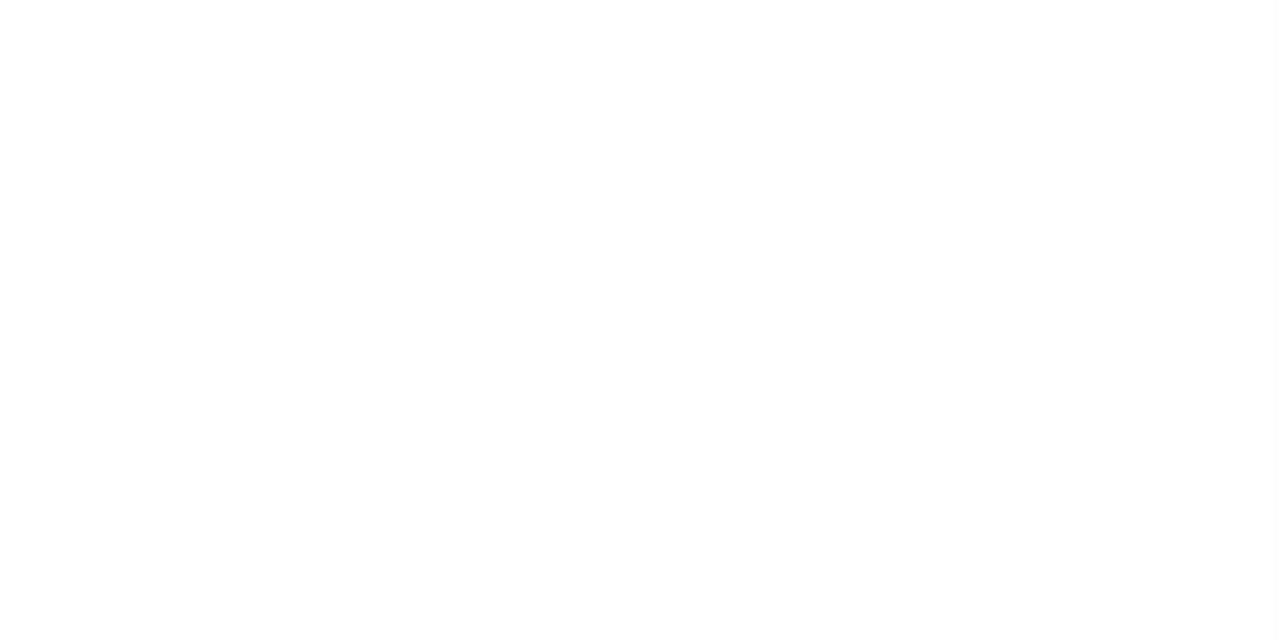
select select
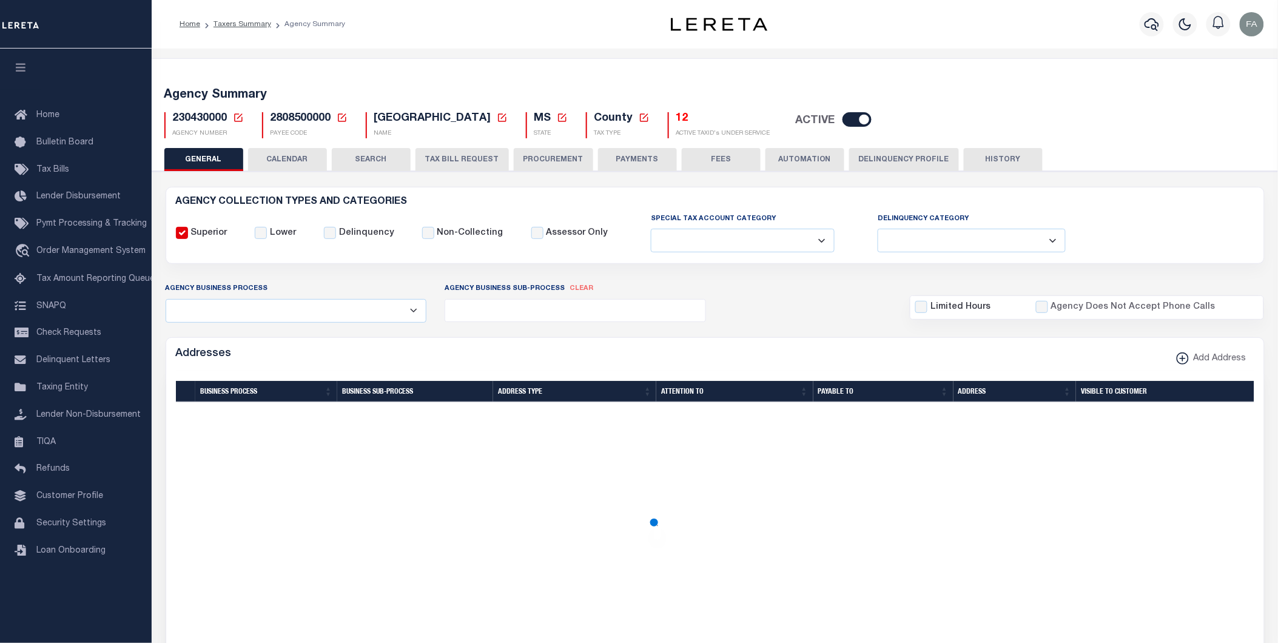
click at [287, 158] on button "CALENDAR" at bounding box center [287, 159] width 79 height 23
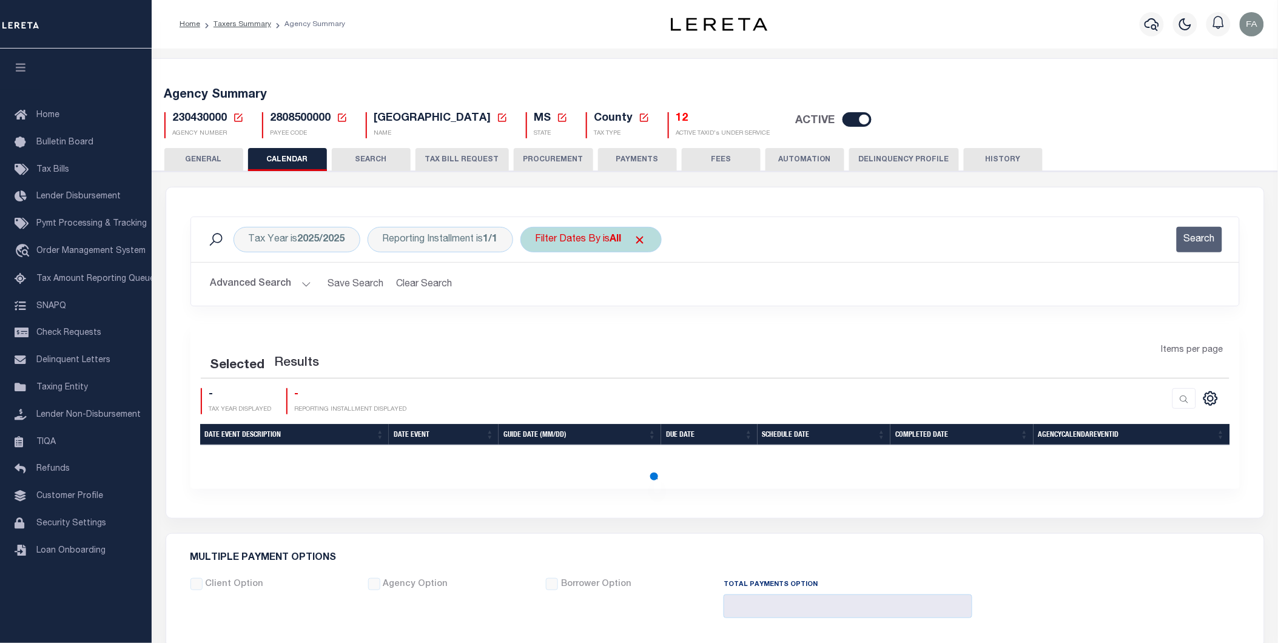
checkbox input "false"
type input "1"
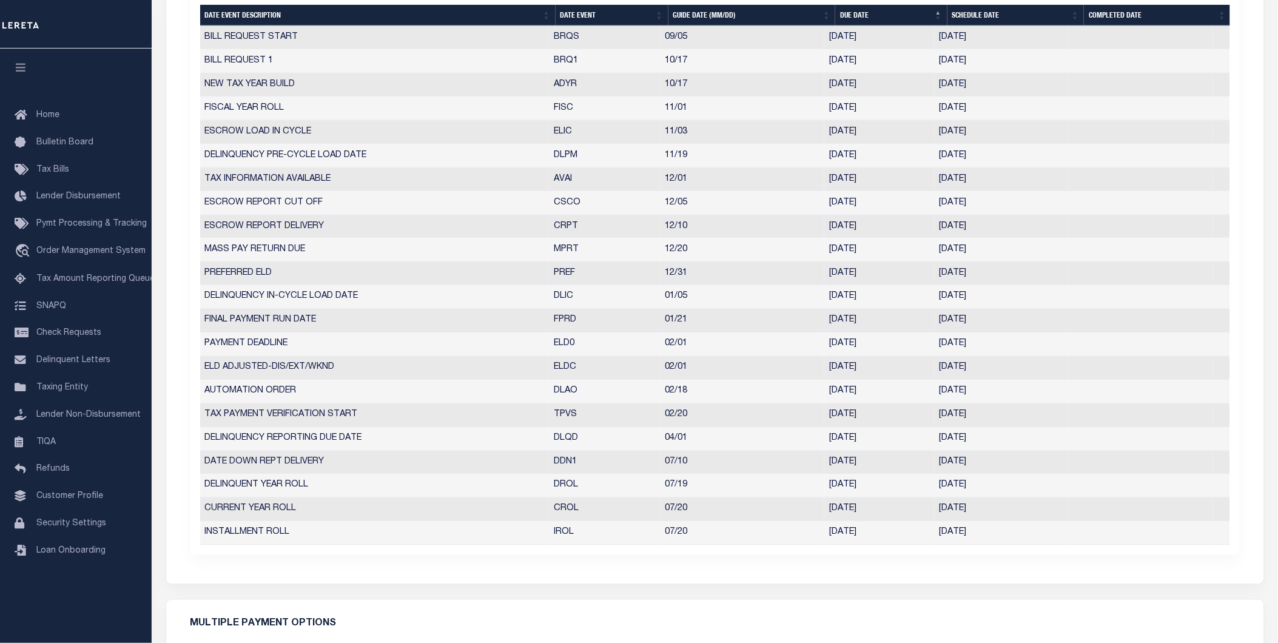
scroll to position [471, 0]
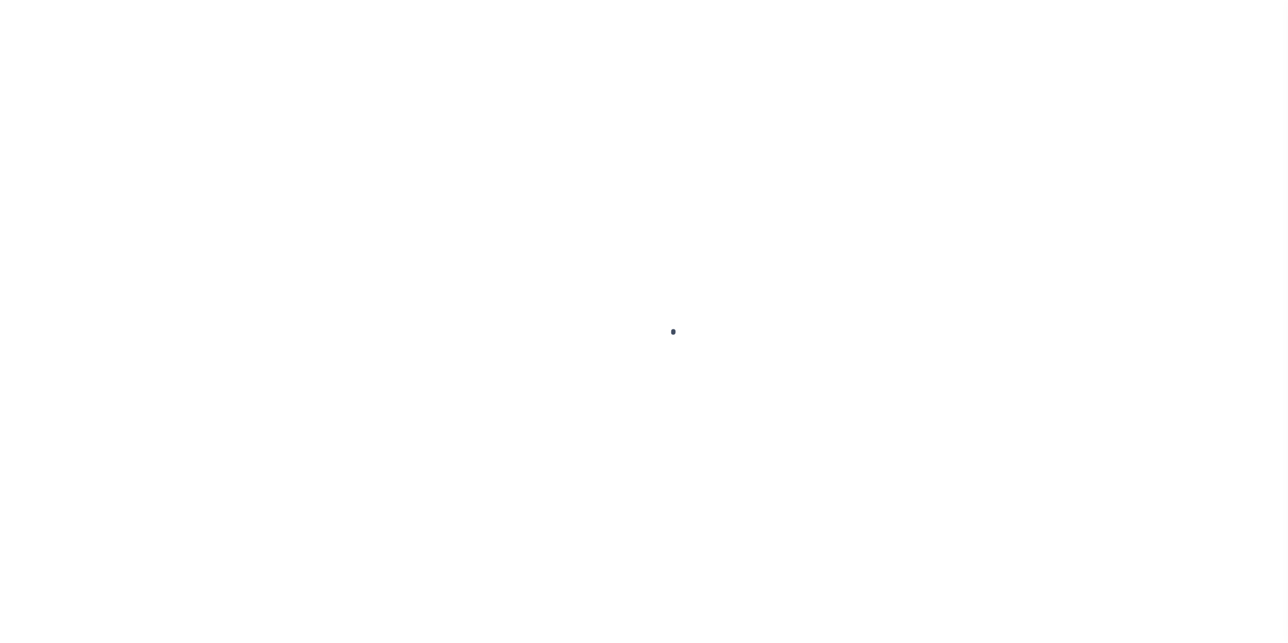
select select
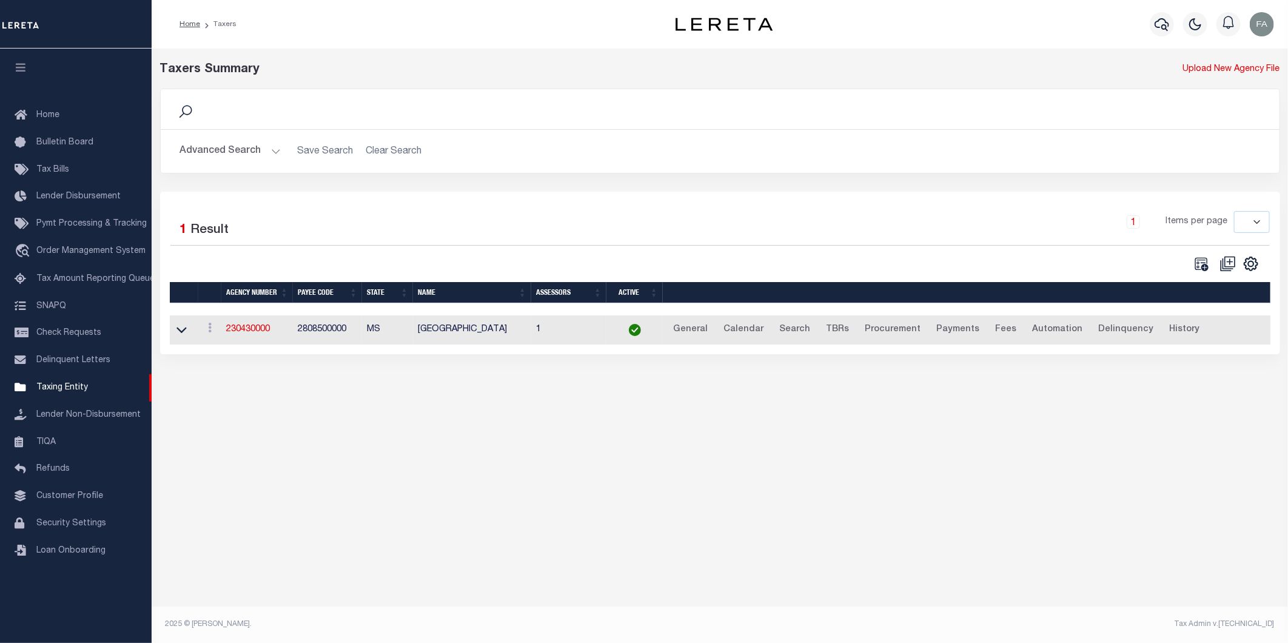
click at [237, 155] on button "Advanced Search" at bounding box center [230, 151] width 101 height 24
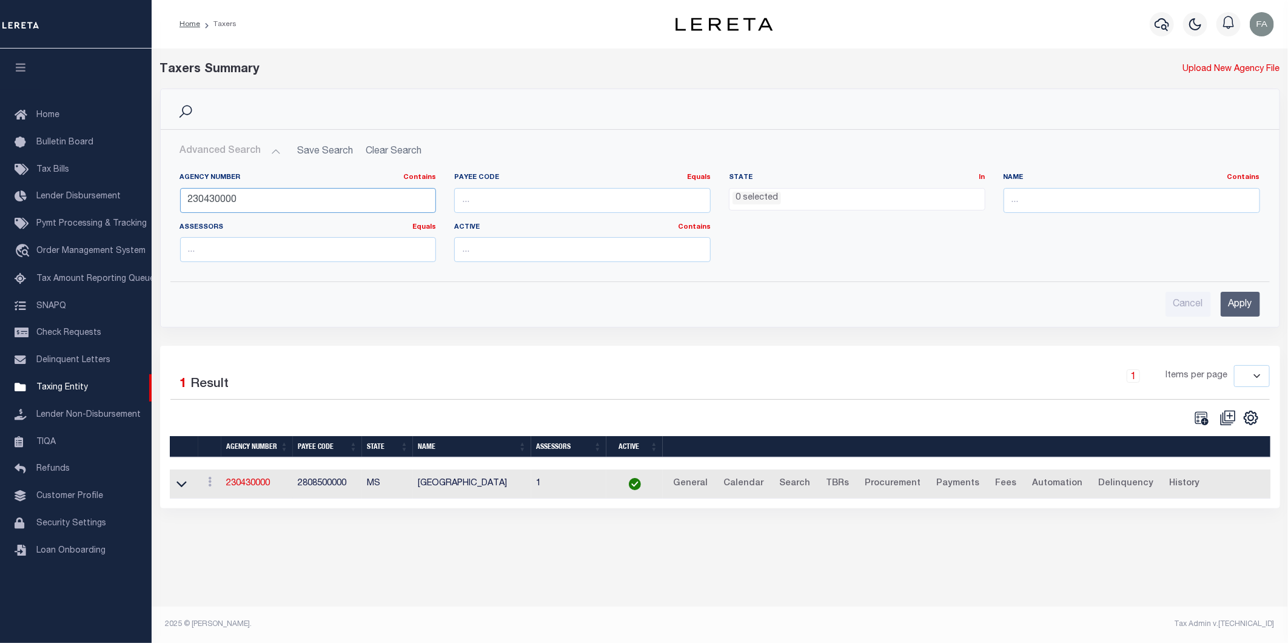
click at [264, 208] on input "230430000" at bounding box center [308, 200] width 257 height 25
paste input "4"
type input "230440000"
click at [1241, 312] on input "Apply" at bounding box center [1240, 304] width 39 height 25
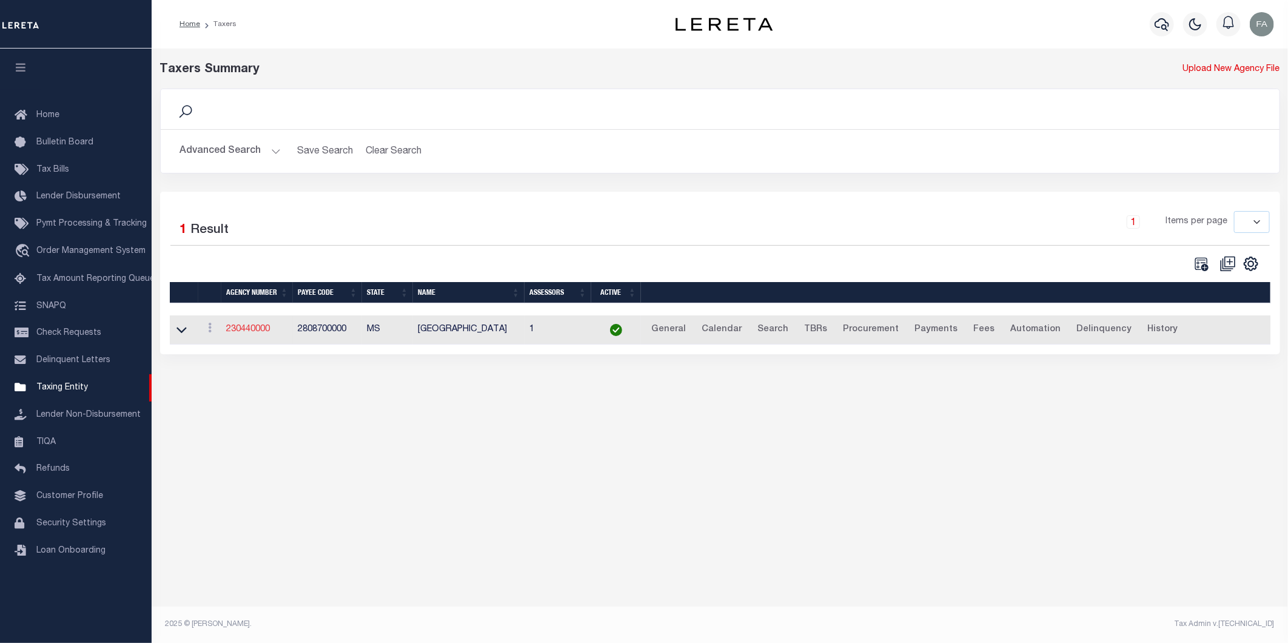
click at [257, 334] on link "230440000" at bounding box center [248, 329] width 44 height 8
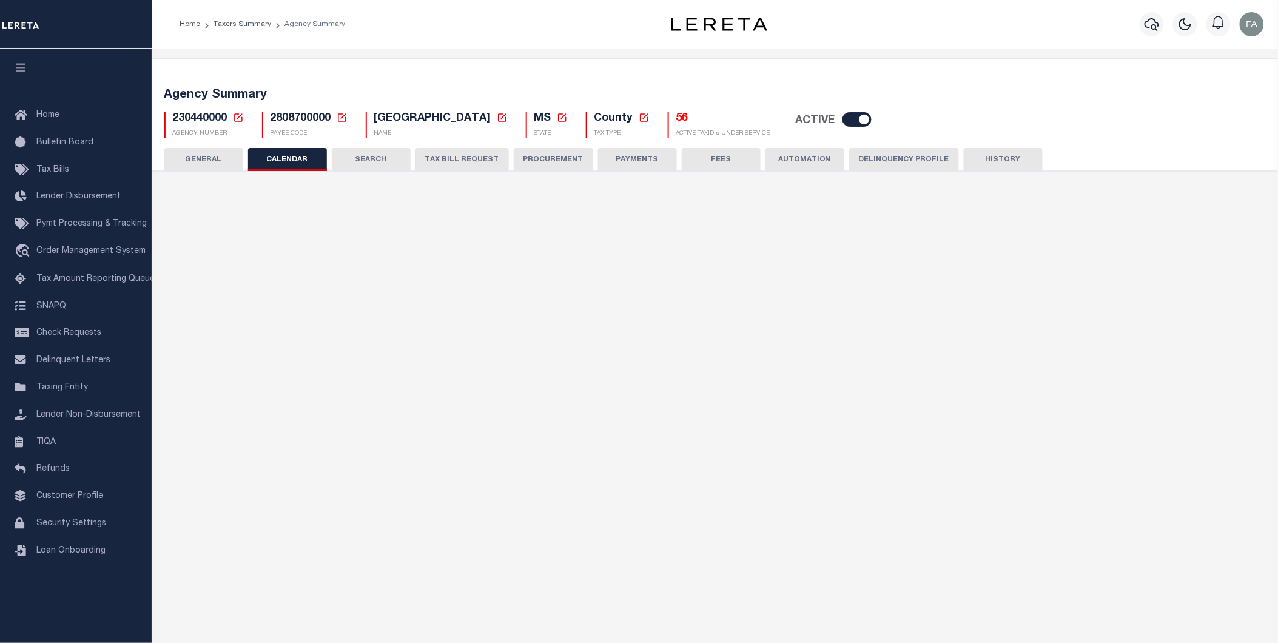
checkbox input "false"
type input "1"
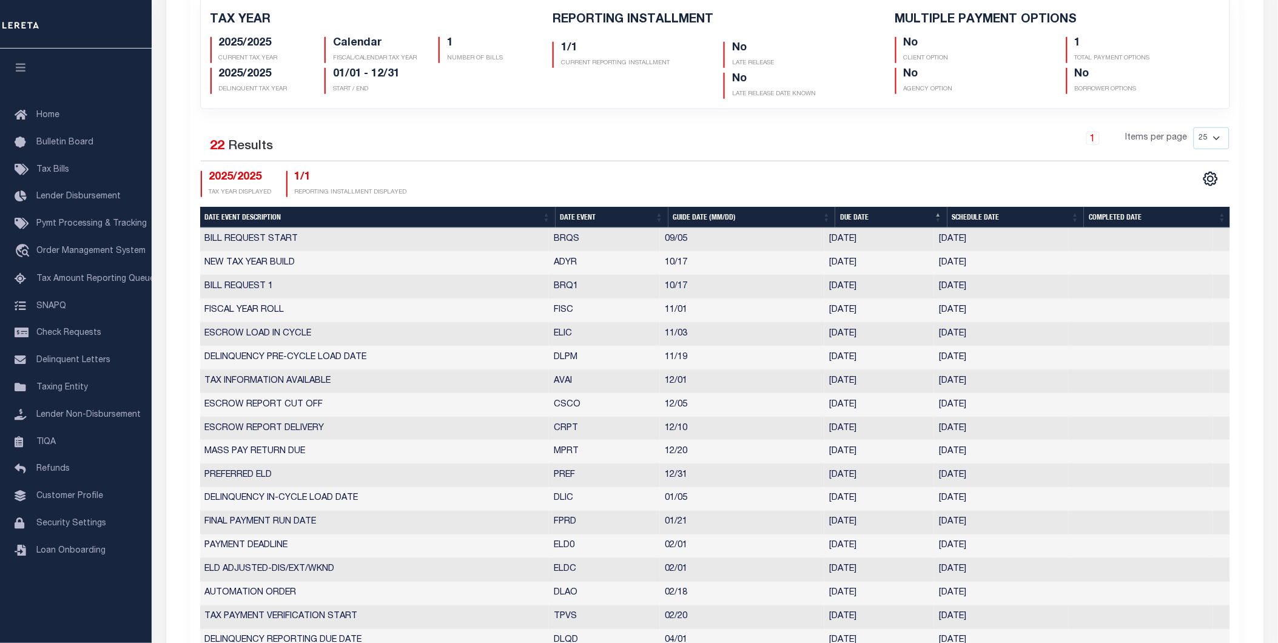
scroll to position [269, 0]
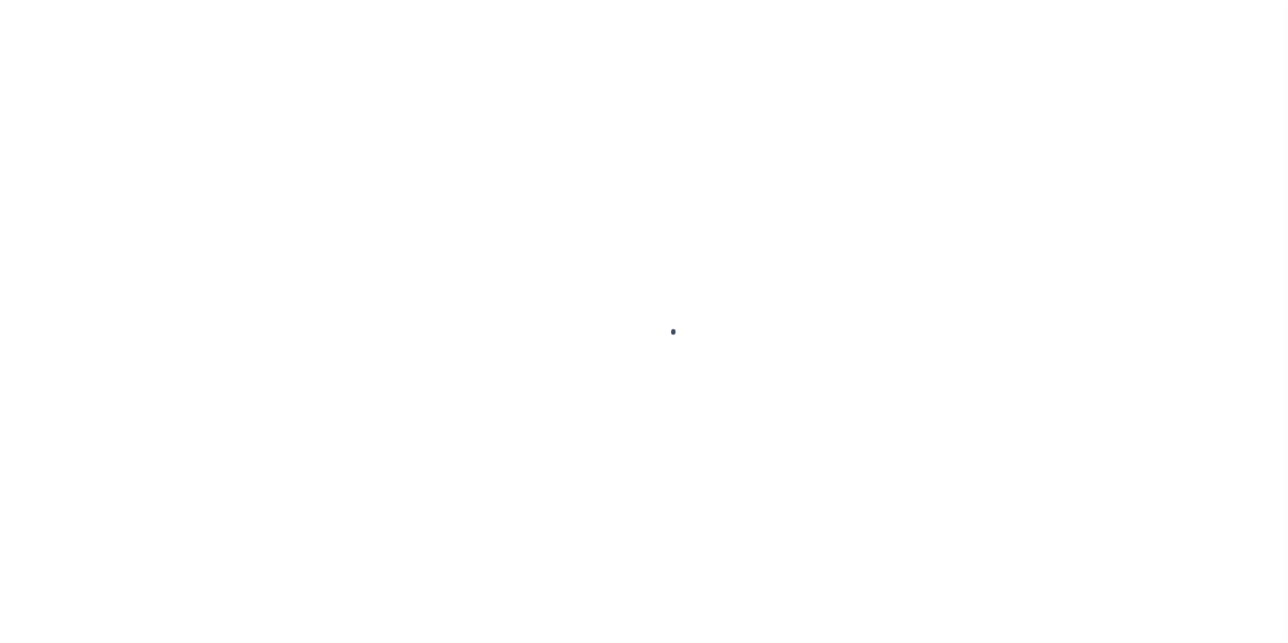
select select
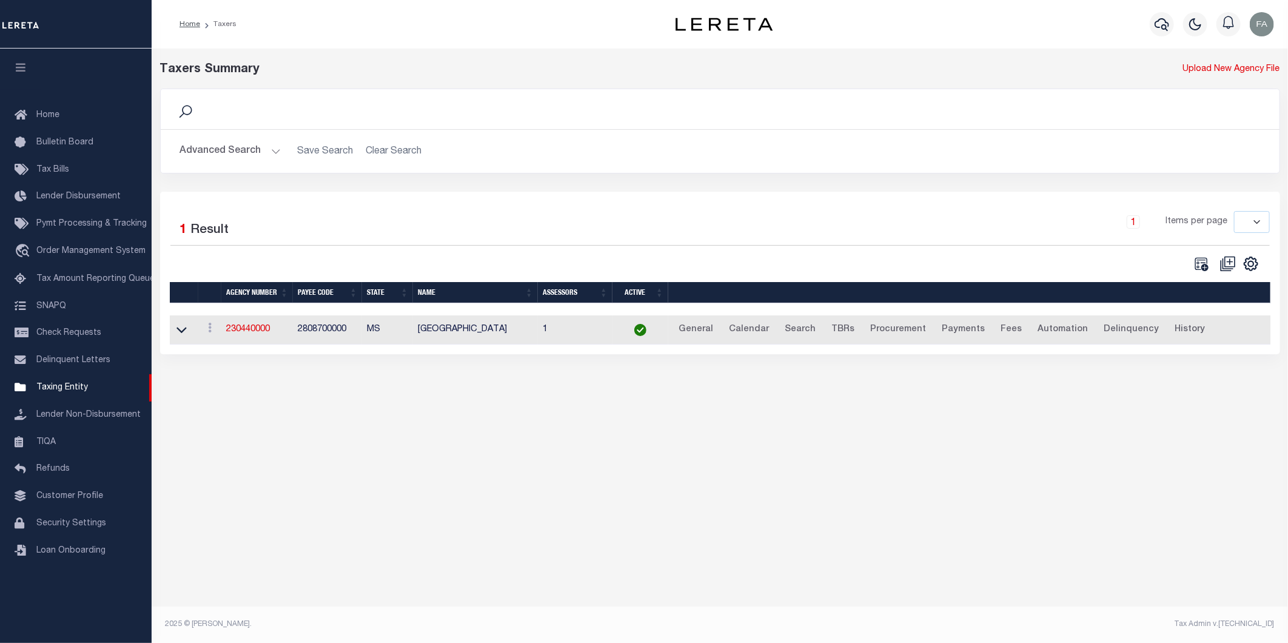
click at [176, 156] on h2 "Advanced Search Save Search Clear Search tblPayees_dynamictable_____DefaultSave…" at bounding box center [720, 151] width 1100 height 24
click at [196, 164] on div "Advanced Search Save Search Clear Search tblPayees_dynamictable_____DefaultSave…" at bounding box center [720, 151] width 1119 height 43
click at [209, 158] on button "Advanced Search" at bounding box center [230, 151] width 101 height 24
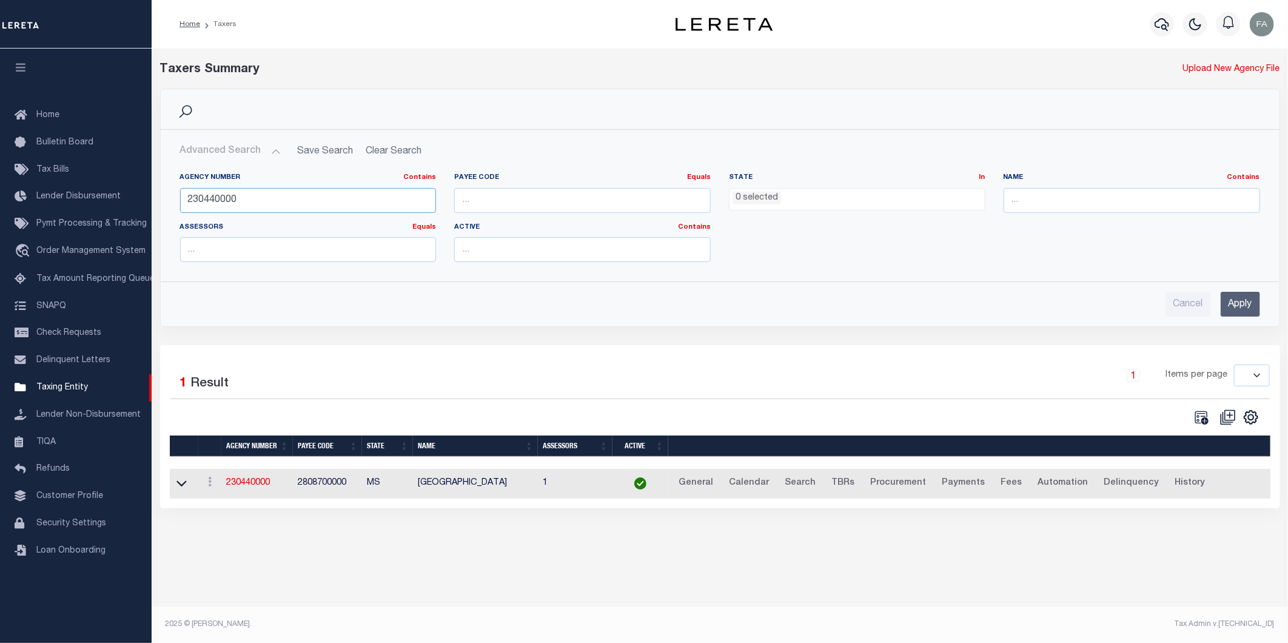
click at [329, 200] on input "230440000" at bounding box center [308, 200] width 257 height 25
paste input "310140102"
type input "310140102"
click at [1229, 307] on input "Apply" at bounding box center [1240, 304] width 39 height 25
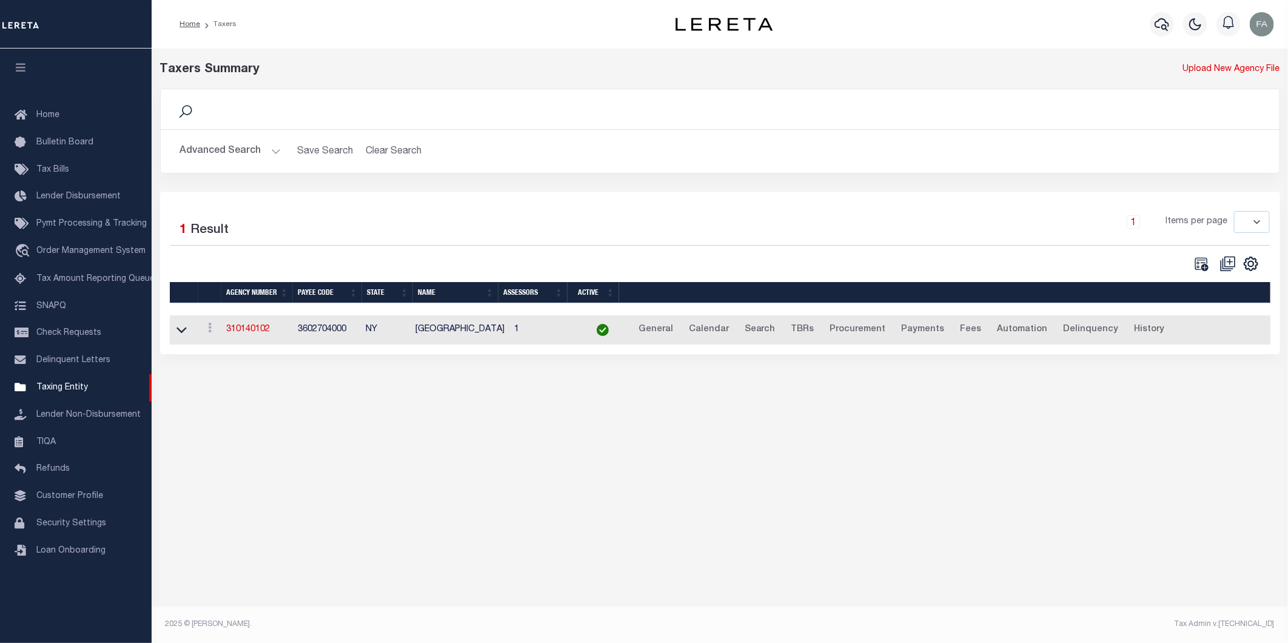
click at [232, 354] on div "Selected 1 Result 1 Items per page 10 25 50 100" at bounding box center [720, 273] width 1120 height 163
click at [243, 331] on link "310140102" at bounding box center [248, 329] width 44 height 8
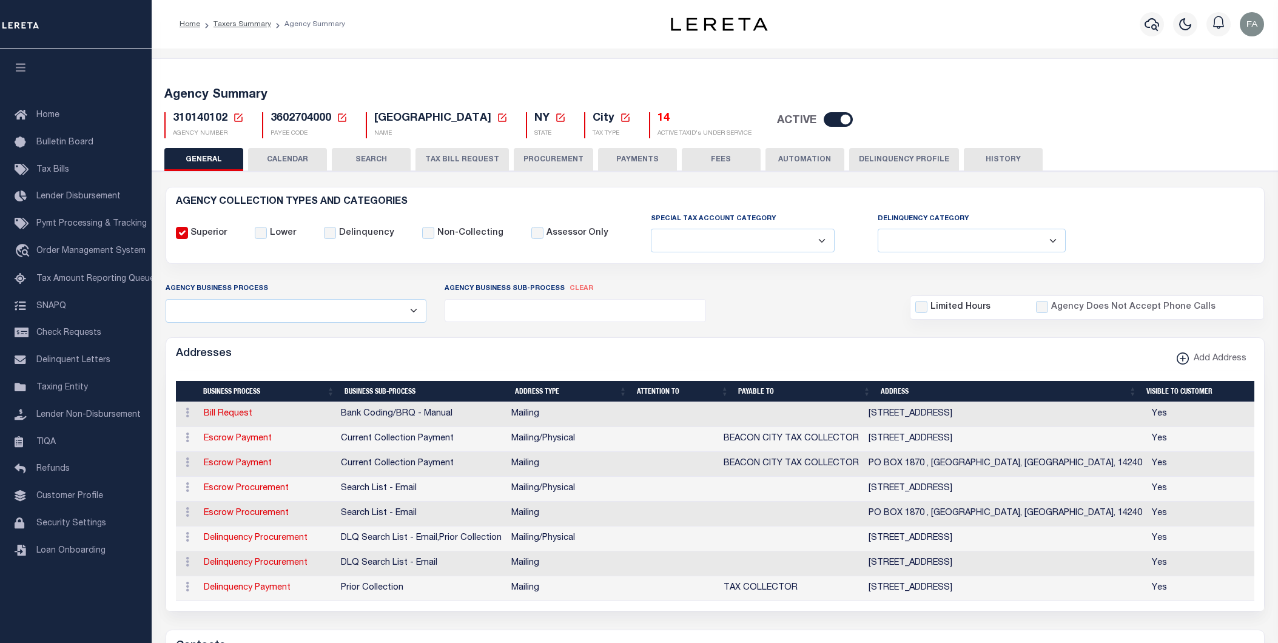
select select
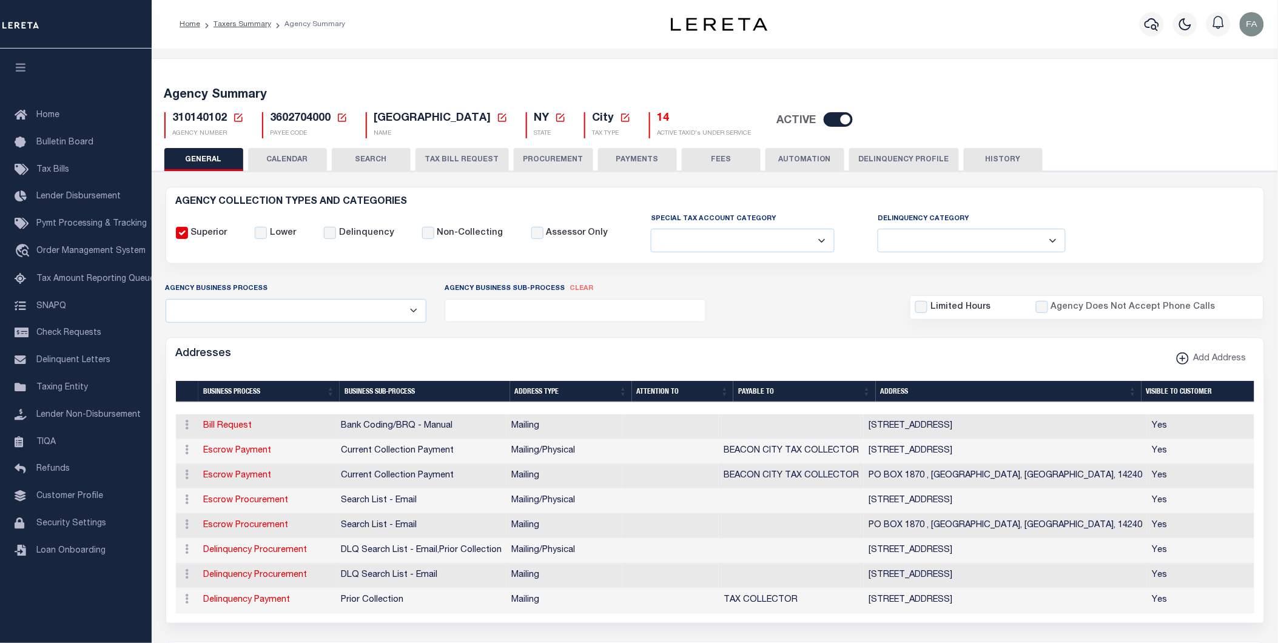
click at [281, 164] on button "CALENDAR" at bounding box center [287, 159] width 79 height 23
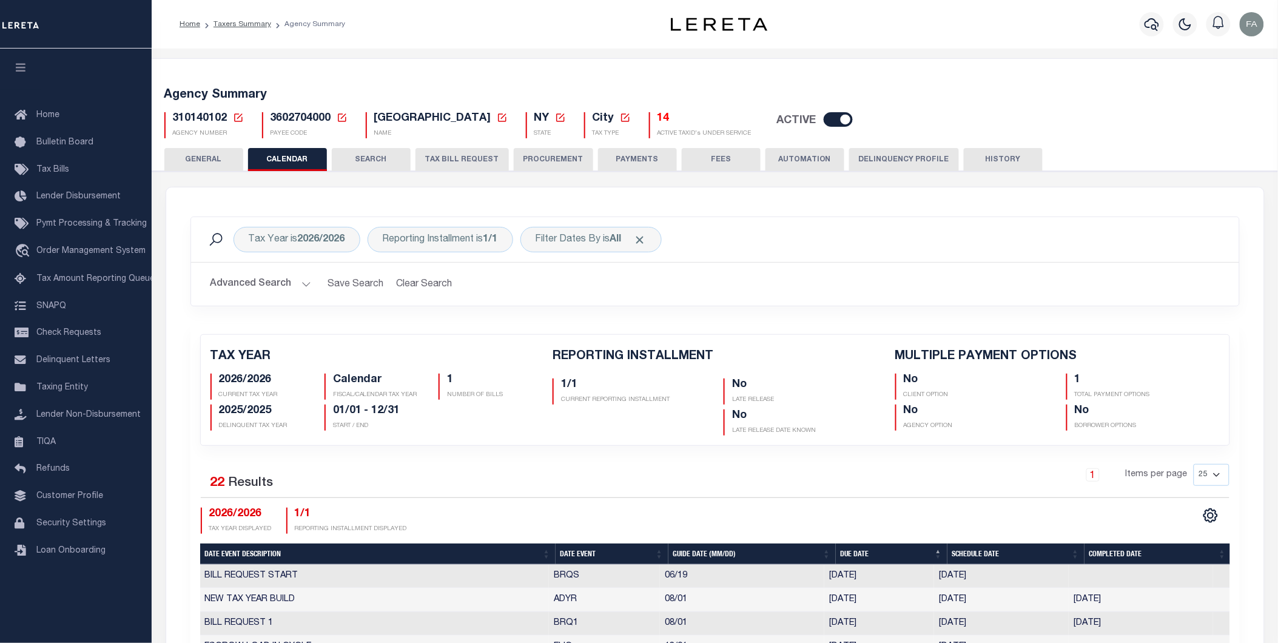
checkbox input "false"
type input "1"
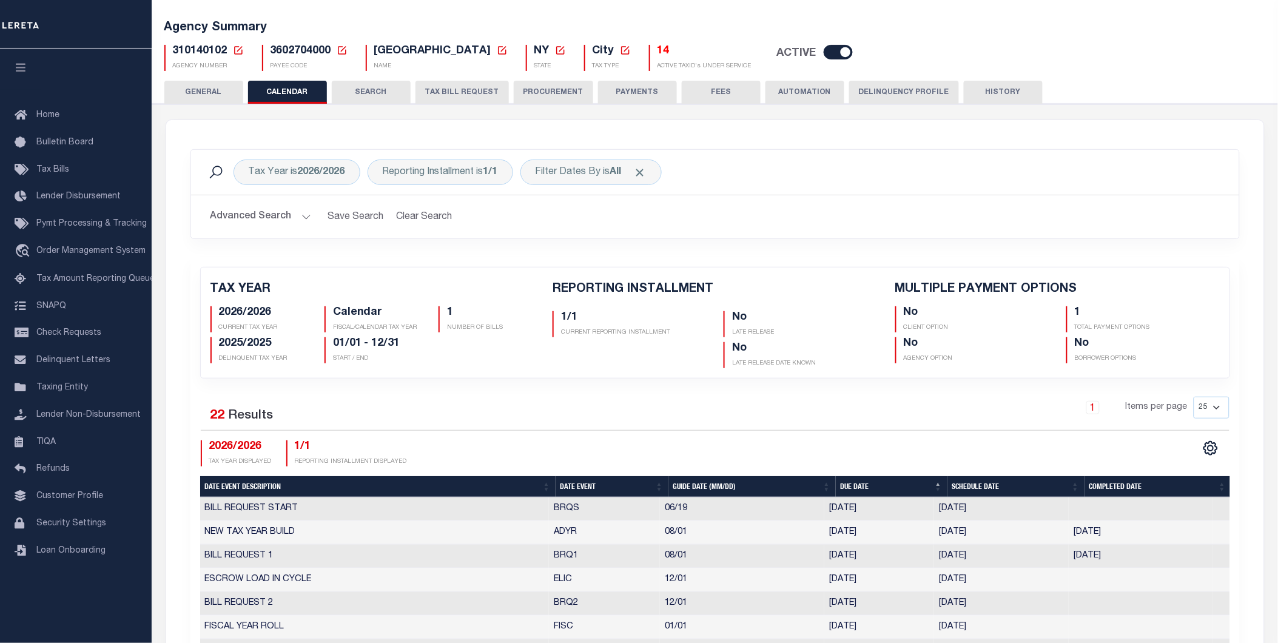
scroll to position [337, 0]
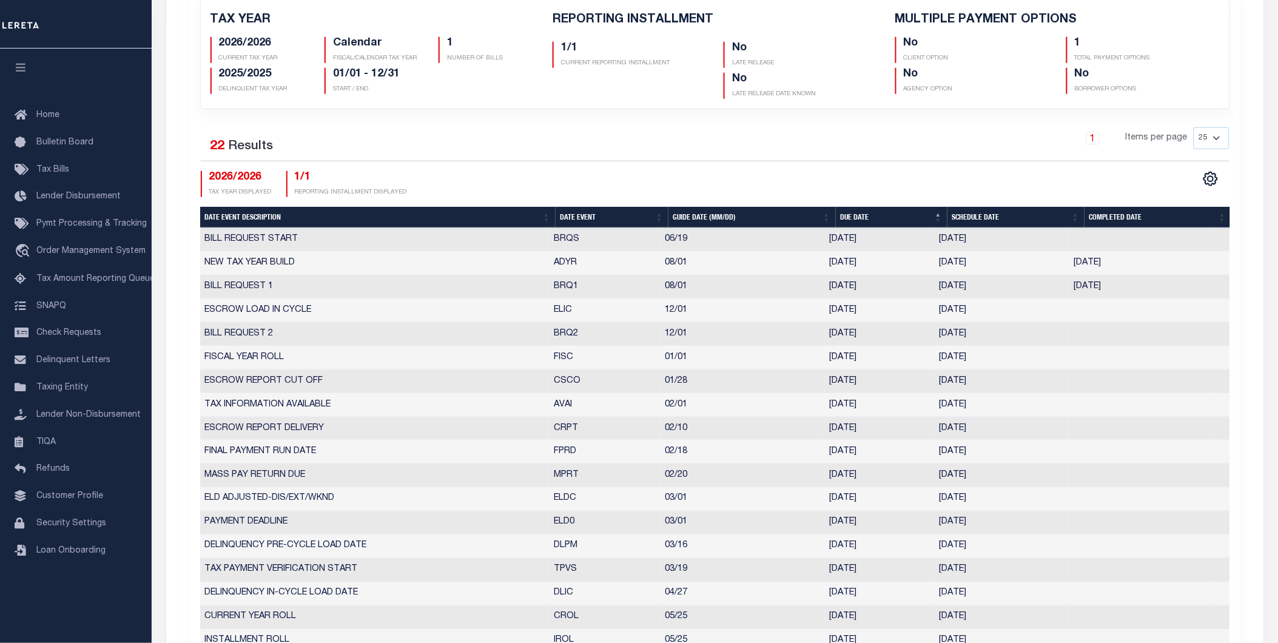
click at [597, 174] on div "2026/2026 TAX YEAR DISPLAYED 1/1 REPORTING INSTALLMENT DISPLAYED" at bounding box center [458, 184] width 514 height 26
